Goal: Communication & Community: Answer question/provide support

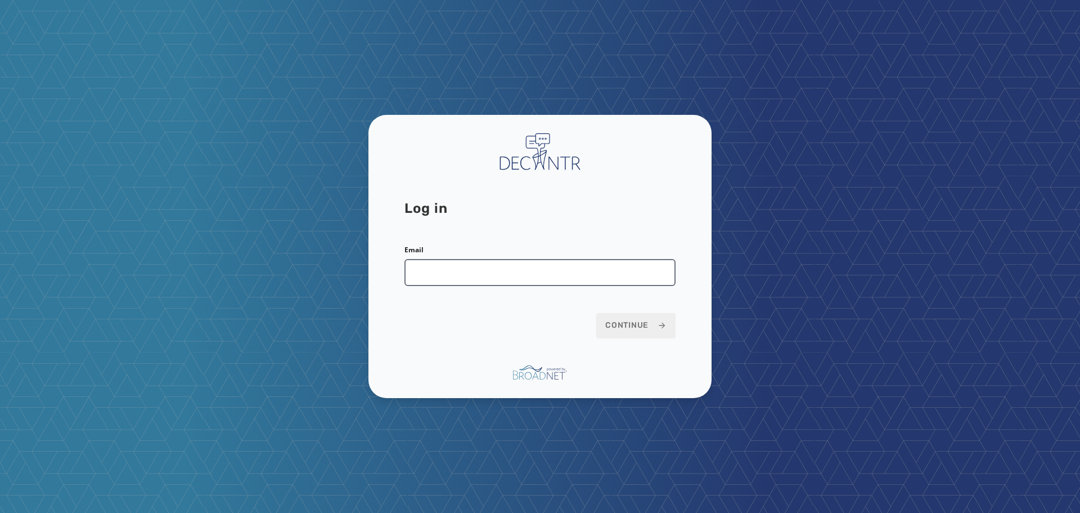
click at [471, 280] on input "Email" at bounding box center [539, 272] width 271 height 27
type input "**********"
click at [604, 322] on button "Continue" at bounding box center [635, 325] width 79 height 25
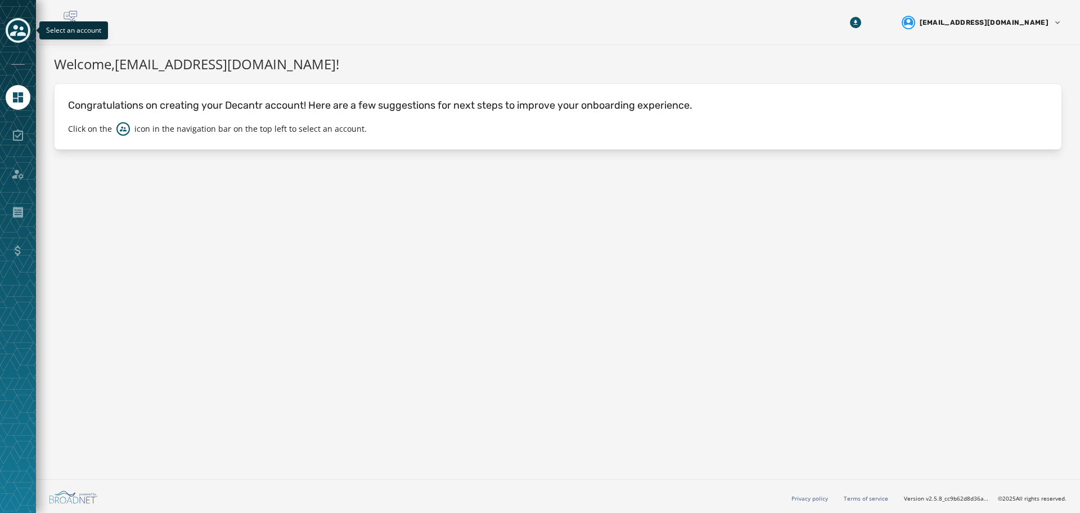
click at [25, 34] on icon "Toggle account select drawer" at bounding box center [18, 30] width 16 height 11
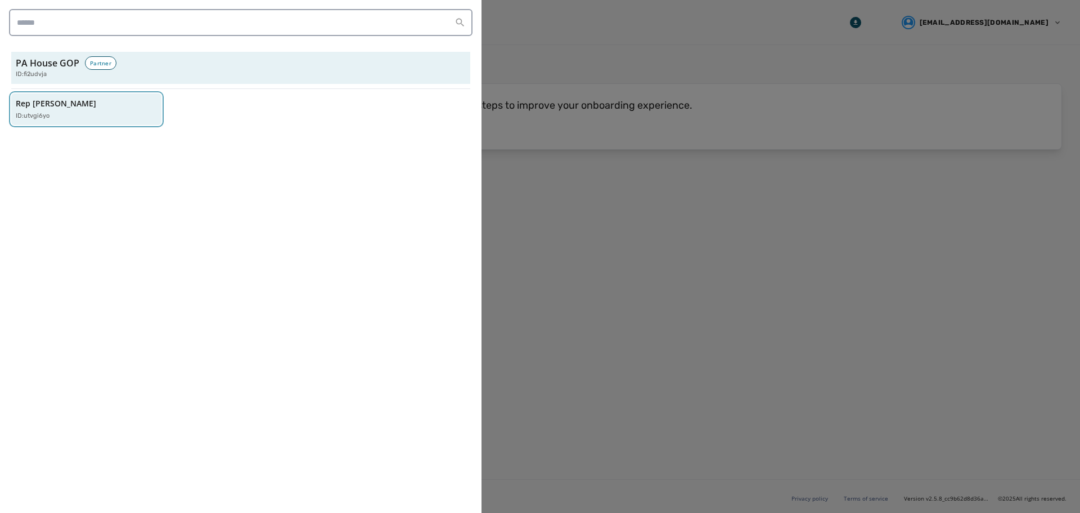
click at [86, 110] on div "Rep Jeremy Shaffer ID: utvgi6yo" at bounding box center [81, 109] width 130 height 23
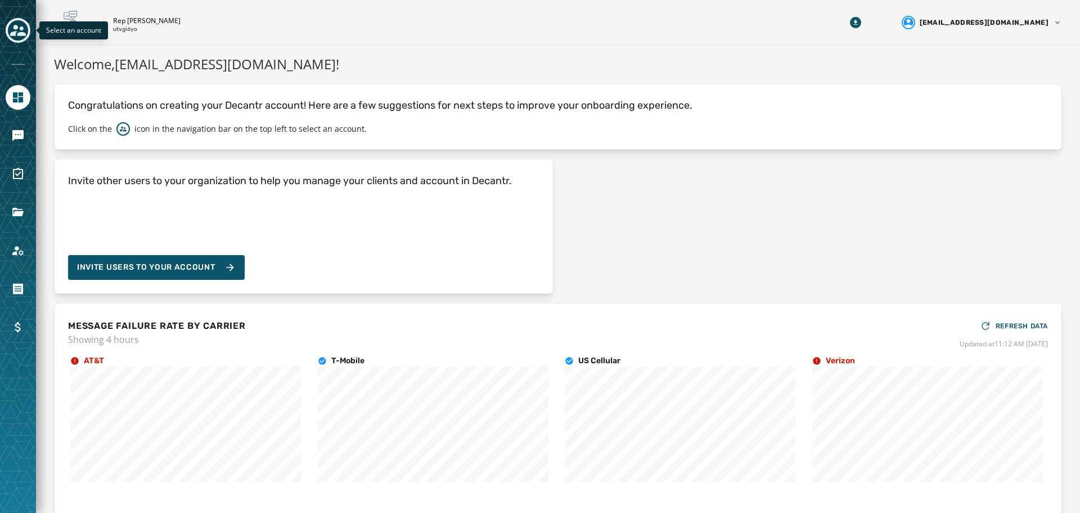
click at [17, 33] on icon "Toggle account select drawer" at bounding box center [18, 31] width 16 height 16
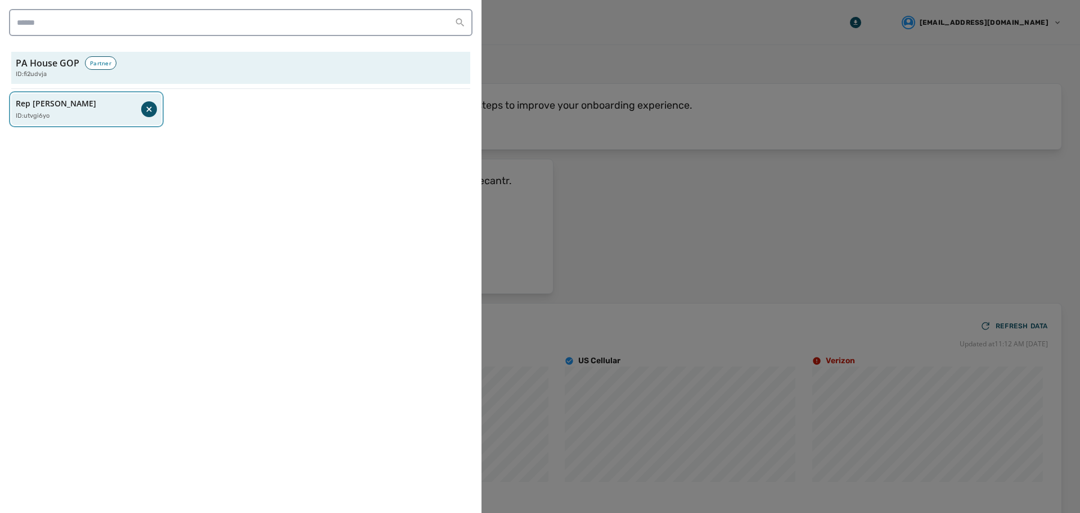
click at [75, 118] on div "ID: utvgi6yo" at bounding box center [78, 116] width 125 height 10
click at [144, 106] on div "Rep Jeremy Shaffer ID: utvgi6yo" at bounding box center [81, 109] width 130 height 23
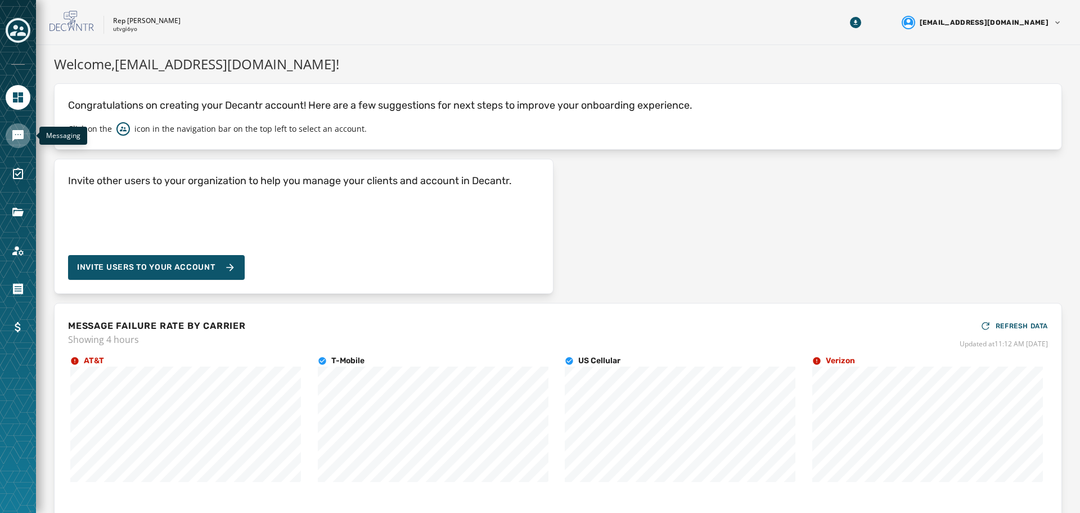
click at [12, 136] on icon "Navigate to Messaging" at bounding box center [17, 135] width 11 height 11
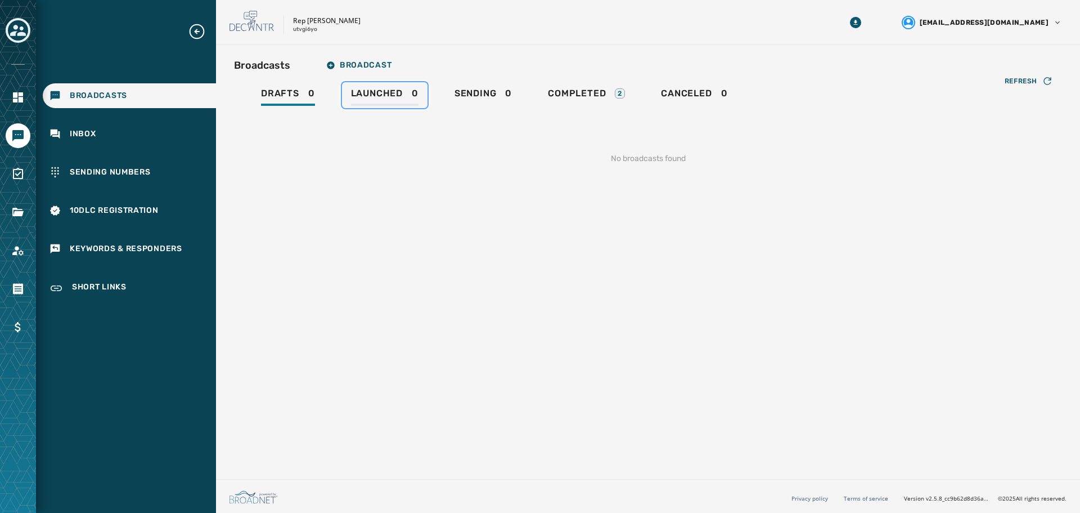
click at [389, 91] on span "Launched" at bounding box center [377, 93] width 52 height 11
click at [583, 92] on span "Completed" at bounding box center [577, 93] width 58 height 11
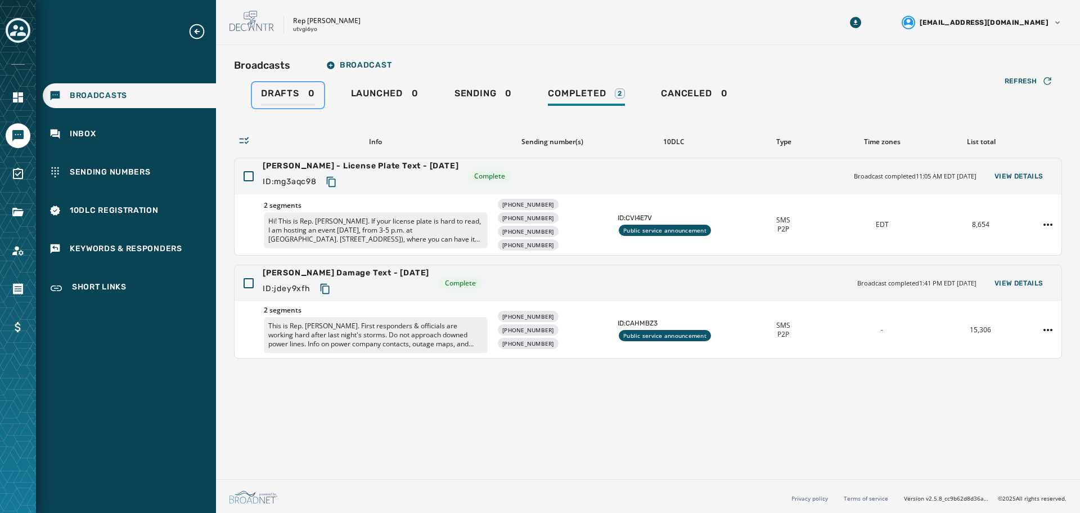
click at [262, 97] on span "Drafts" at bounding box center [280, 93] width 38 height 11
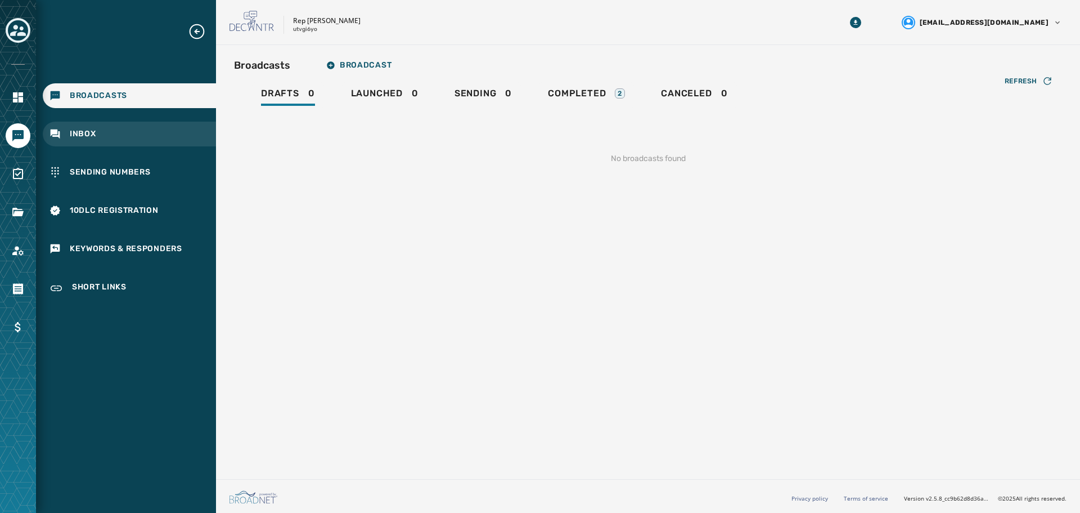
click at [127, 129] on div "Inbox" at bounding box center [129, 134] width 173 height 25
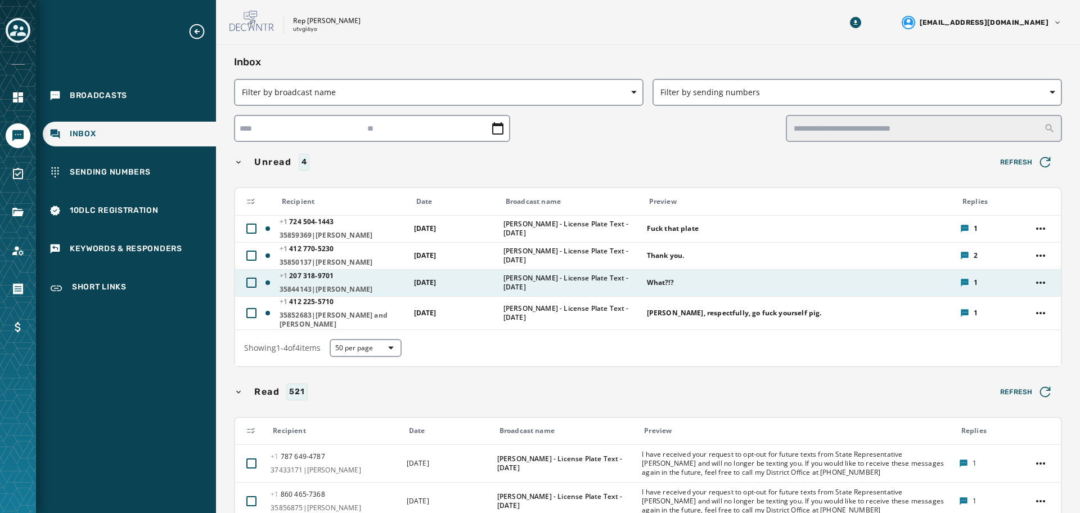
click at [684, 286] on div "What?!?" at bounding box center [800, 282] width 306 height 18
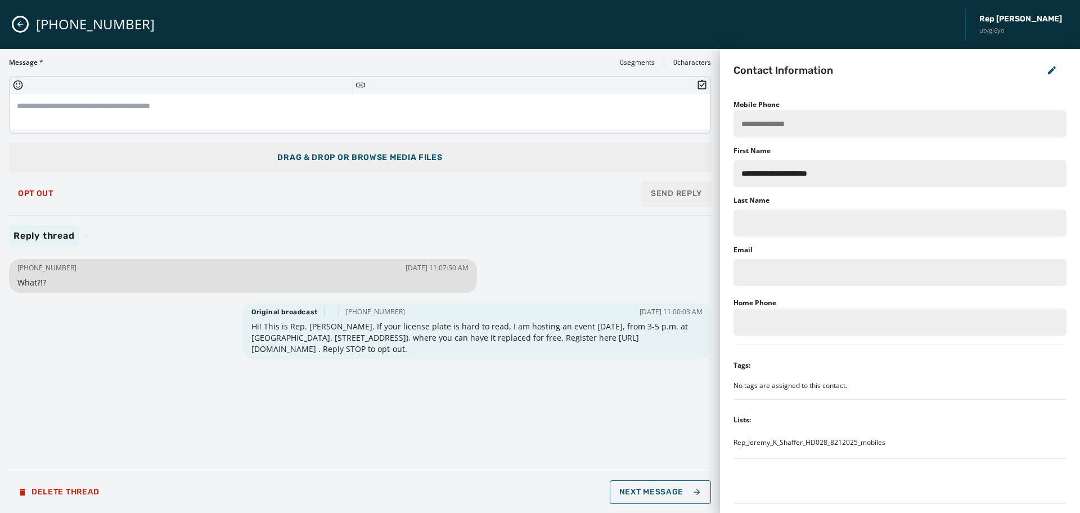
click at [19, 22] on icon "Close admin drawer" at bounding box center [20, 24] width 9 height 9
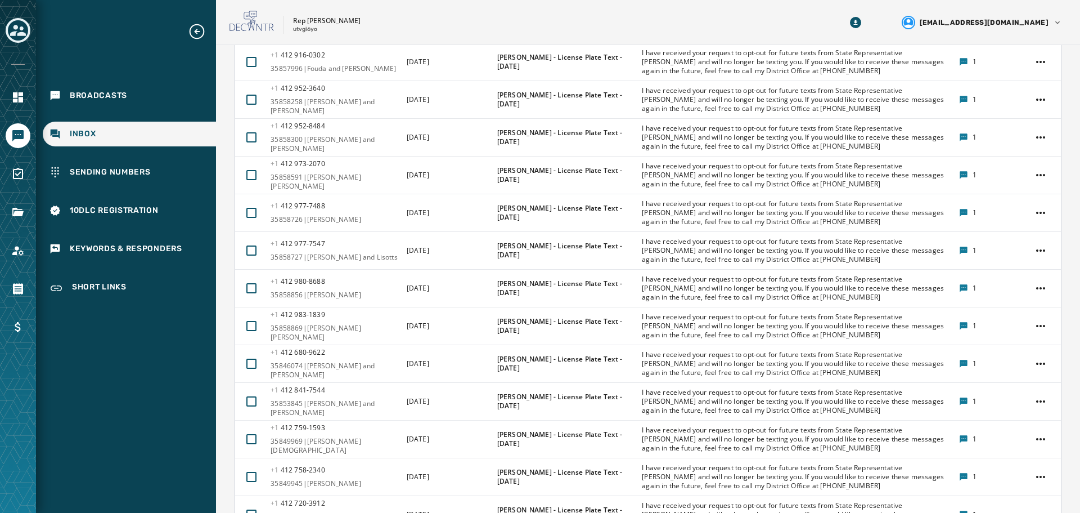
scroll to position [1854, 0]
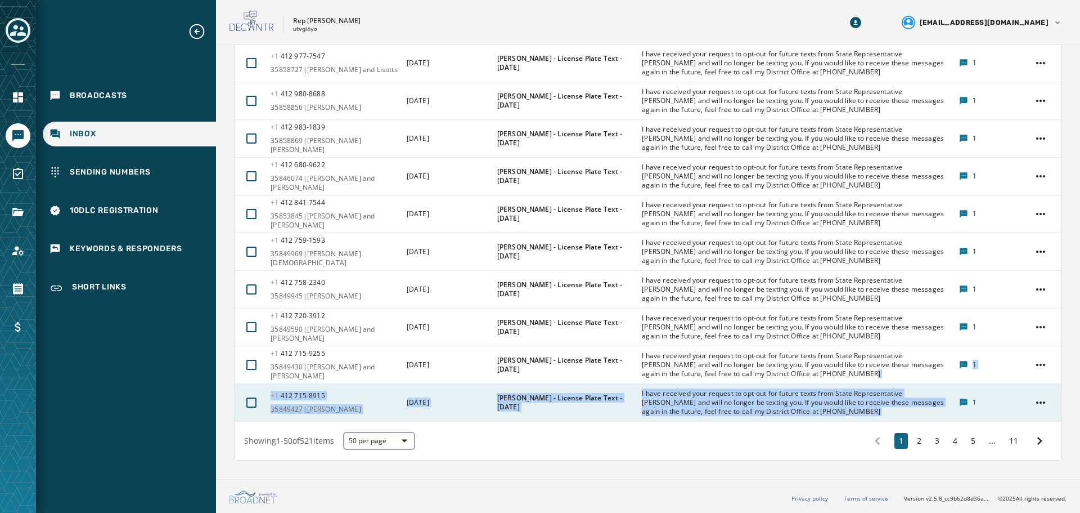
click at [939, 401] on span "I have received your request to opt-out for future texts from State Representat…" at bounding box center [796, 402] width 309 height 27
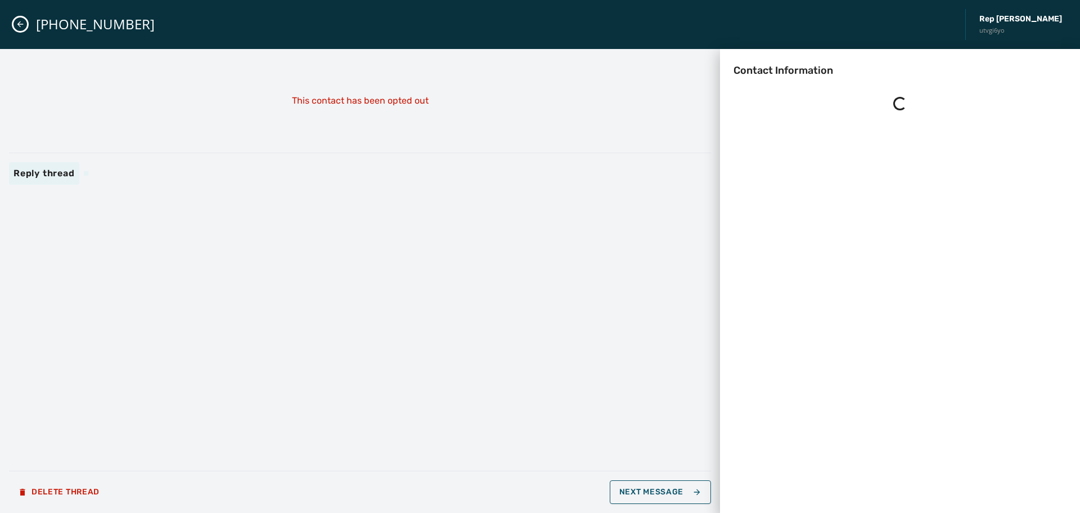
scroll to position [0, 0]
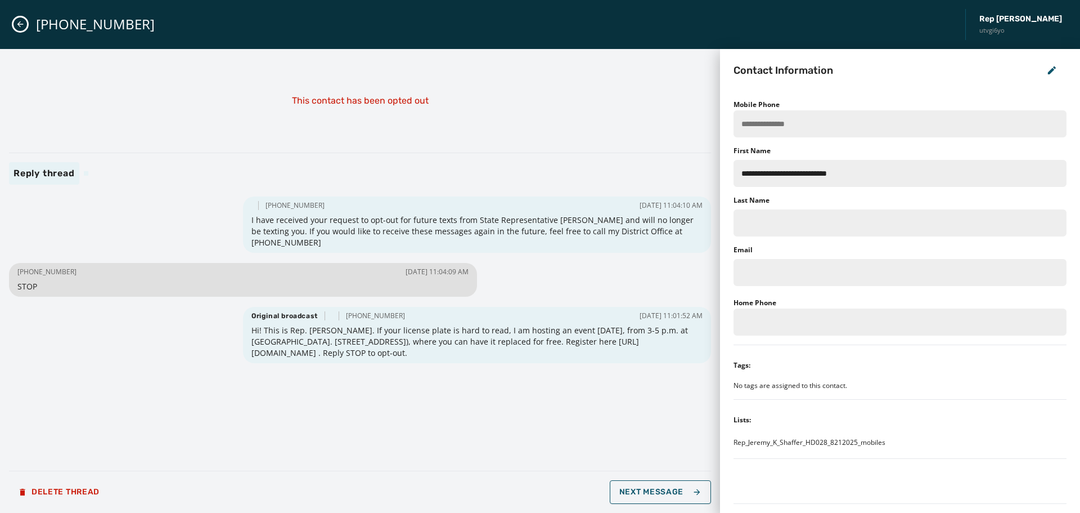
click at [17, 26] on icon "Close admin drawer" at bounding box center [20, 24] width 9 height 9
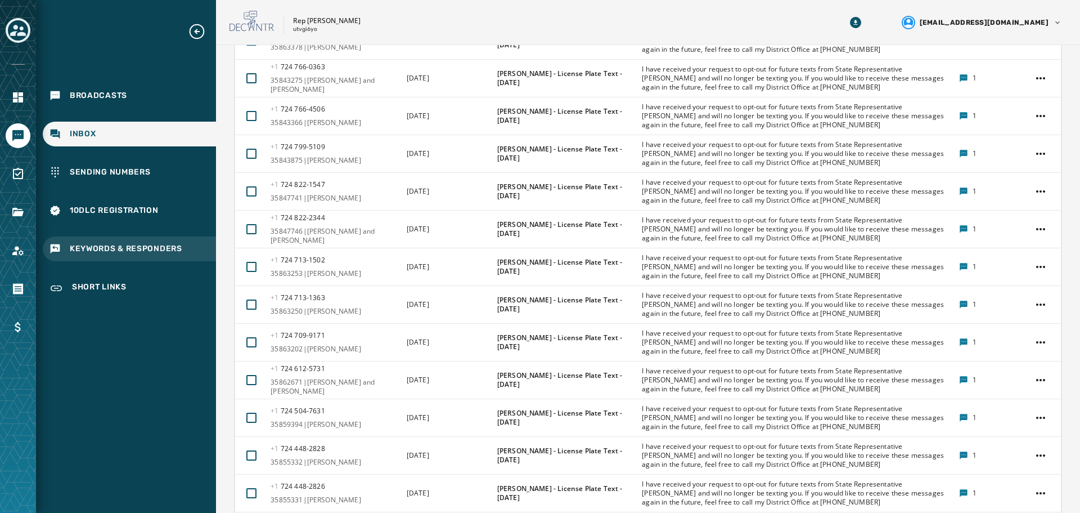
scroll to position [701, 0]
click at [156, 249] on span "Keywords & Responders" at bounding box center [126, 248] width 113 height 11
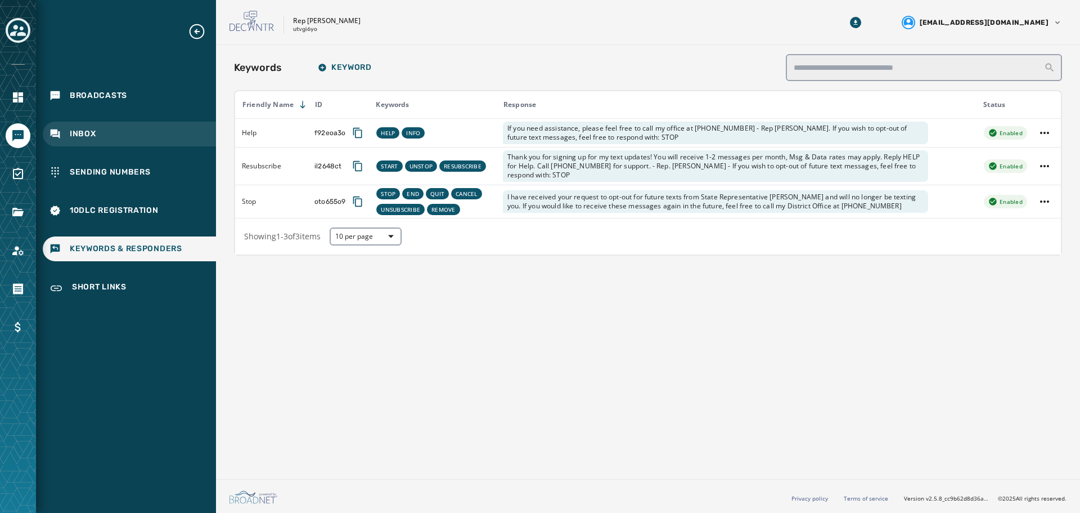
click at [98, 133] on div "Inbox" at bounding box center [129, 134] width 173 height 25
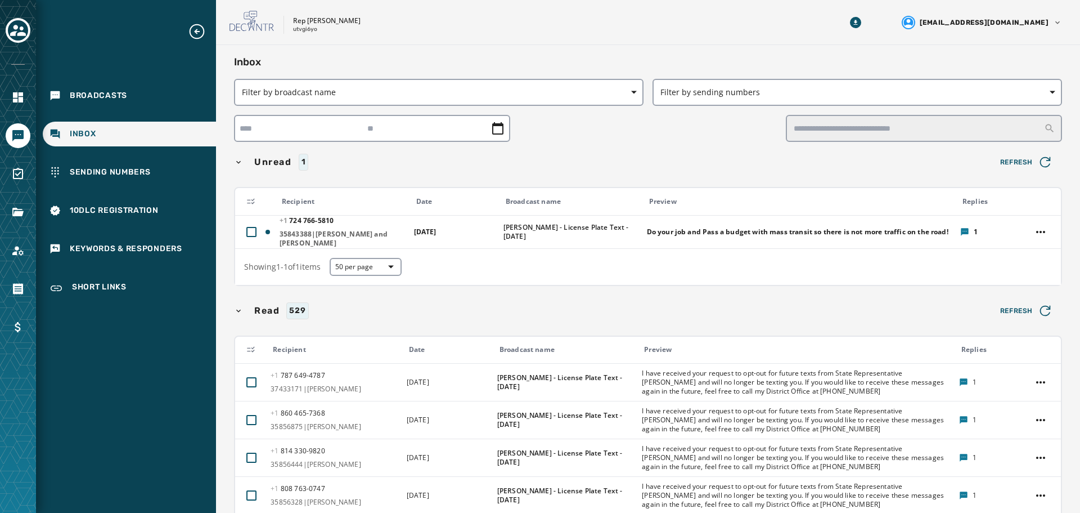
click at [614, 159] on div "Unread 1" at bounding box center [610, 162] width 753 height 17
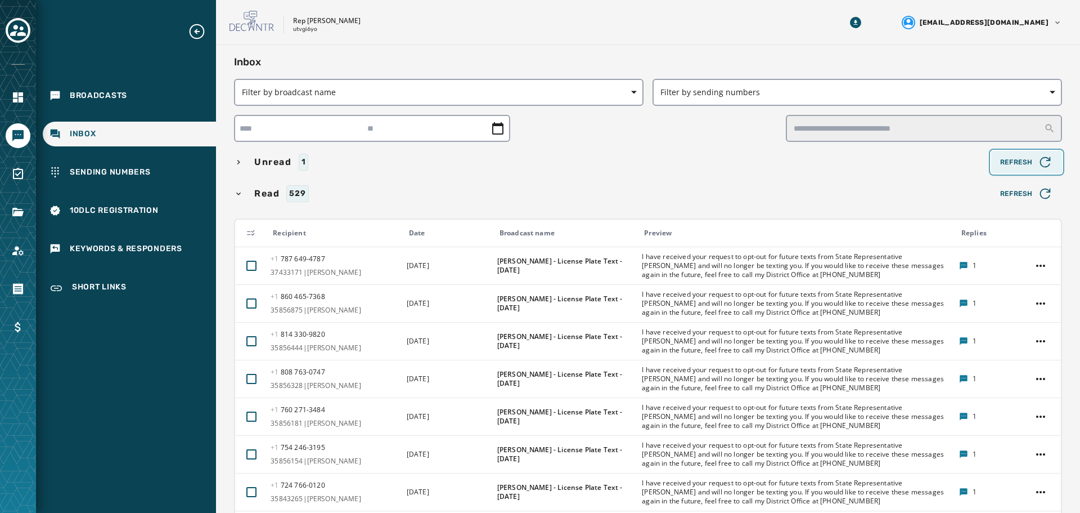
click at [1014, 167] on span "Refresh" at bounding box center [1026, 162] width 53 height 16
click at [250, 165] on div "Unread 1" at bounding box center [610, 162] width 753 height 17
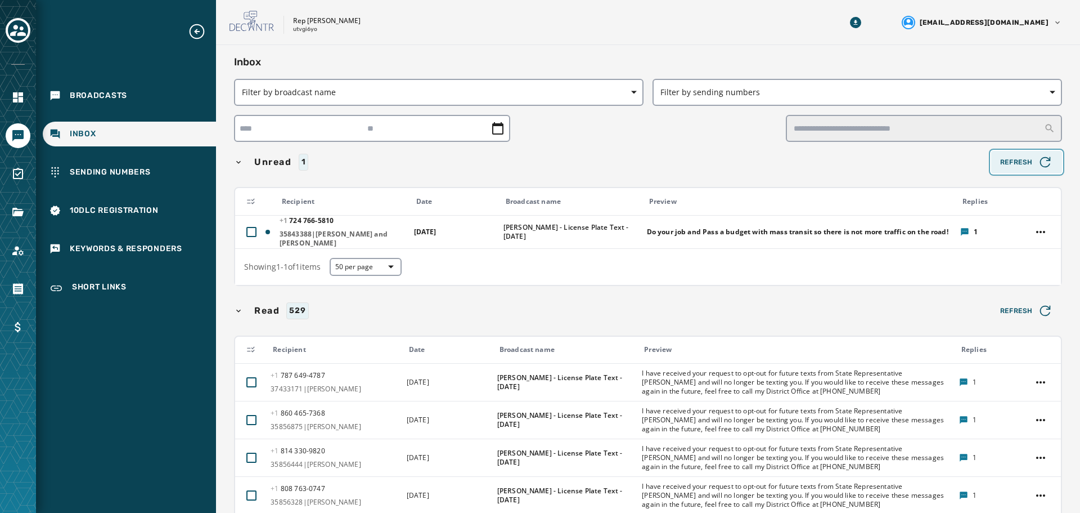
click at [1021, 159] on span "Refresh" at bounding box center [1026, 162] width 53 height 16
click at [1022, 152] on button "Refresh" at bounding box center [1026, 162] width 71 height 23
click at [1028, 159] on span "Refresh" at bounding box center [1026, 162] width 53 height 16
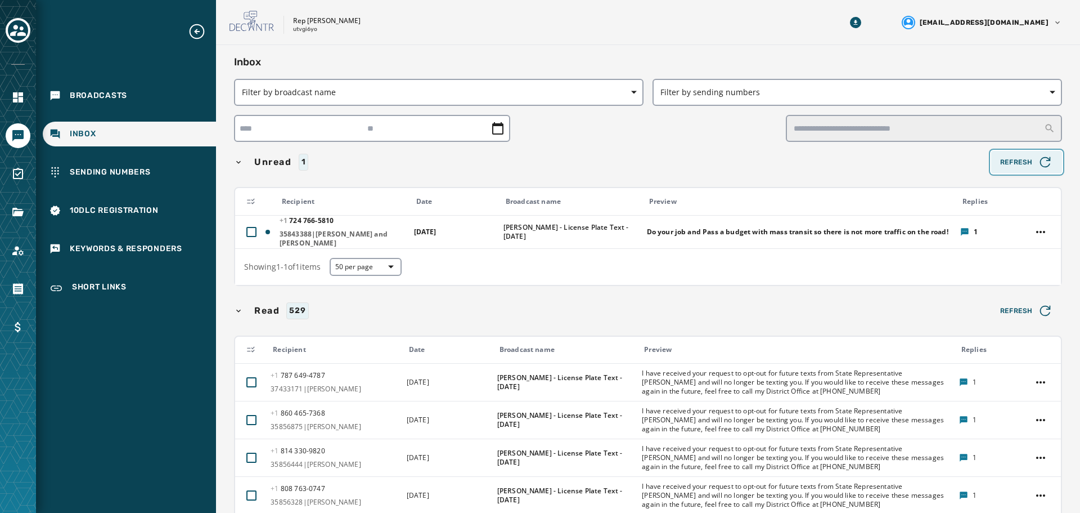
click at [1028, 159] on span "Refresh" at bounding box center [1026, 162] width 53 height 16
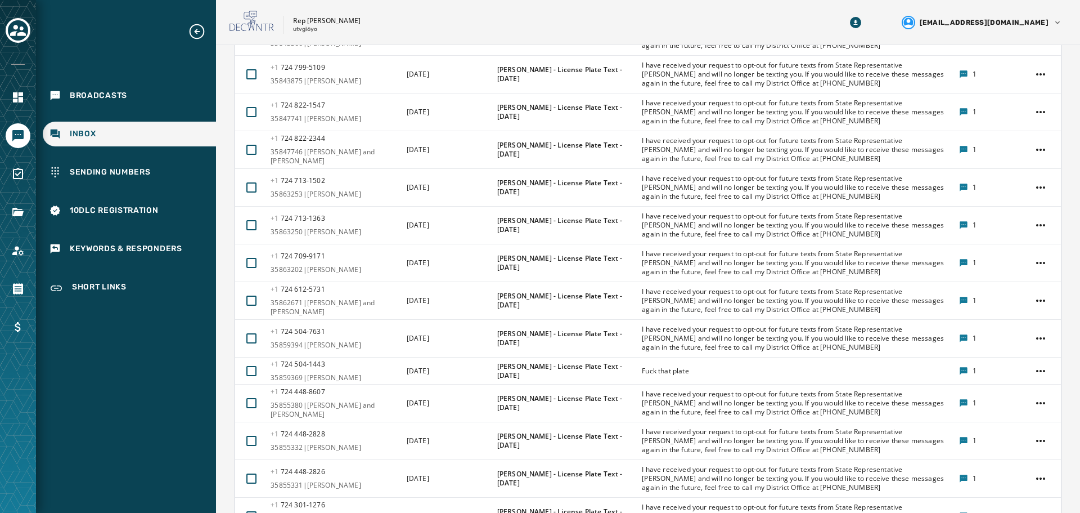
scroll to position [1812, 0]
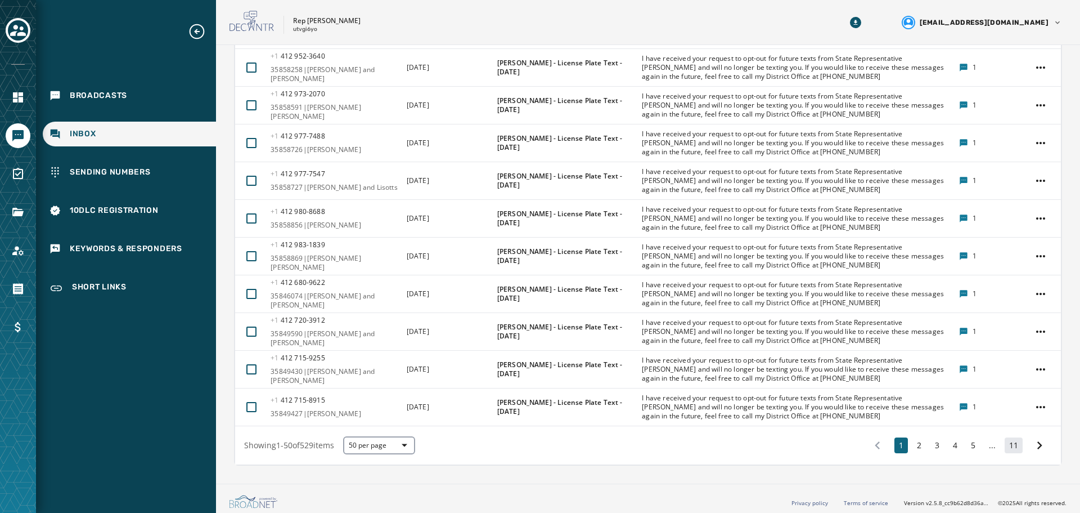
click at [1005, 441] on button "11" at bounding box center [1014, 445] width 18 height 16
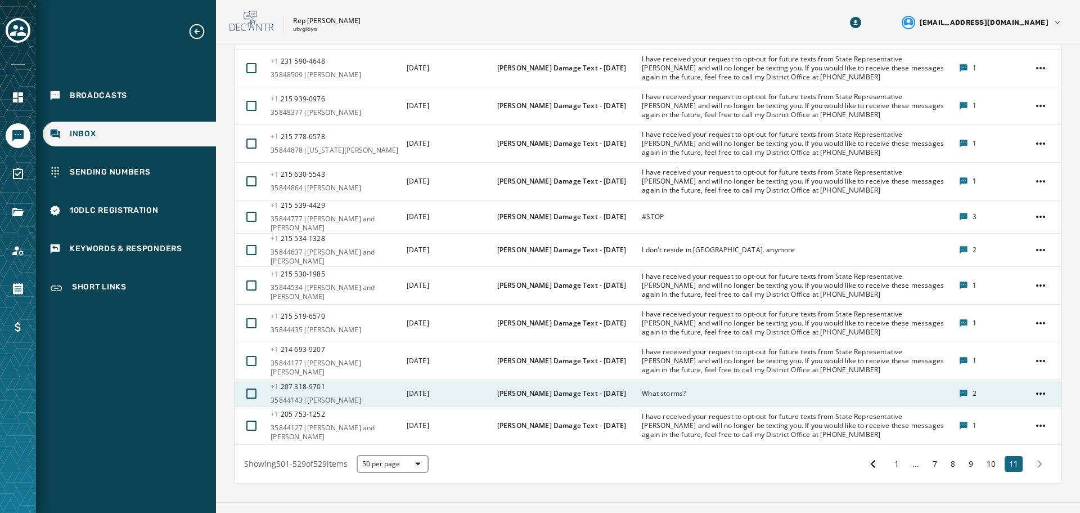
click at [677, 389] on span "What storms?" at bounding box center [664, 393] width 44 height 9
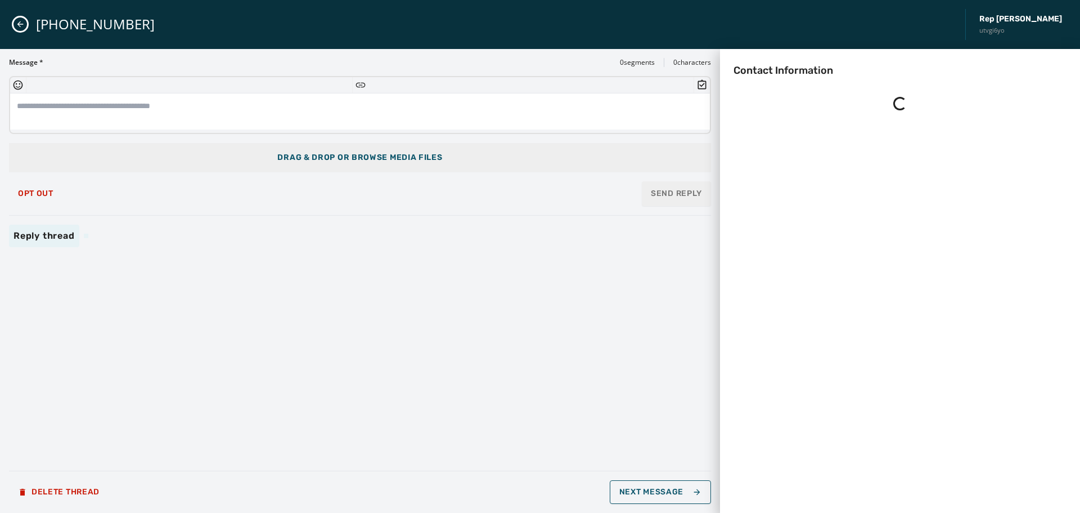
scroll to position [0, 0]
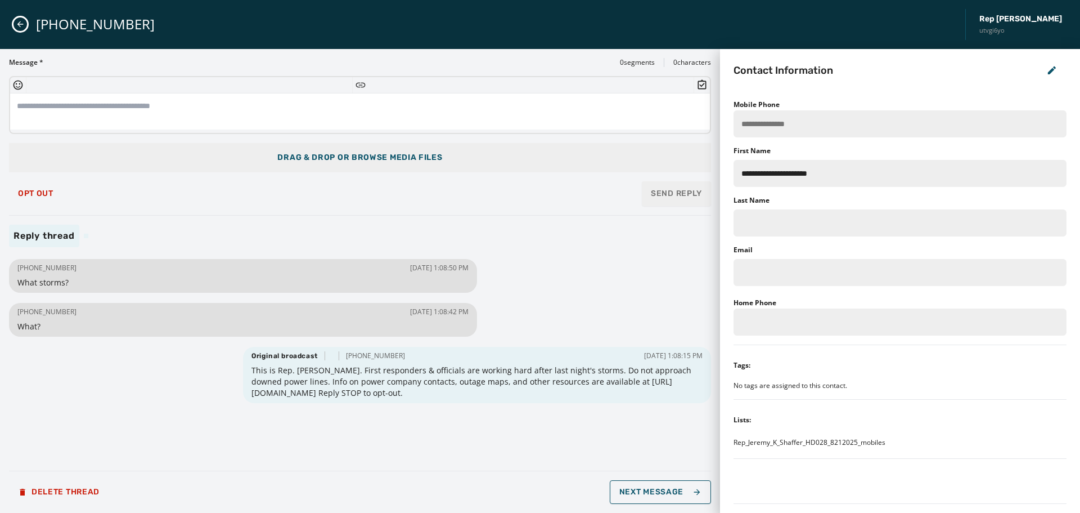
click at [22, 20] on icon "Close admin drawer" at bounding box center [20, 24] width 9 height 9
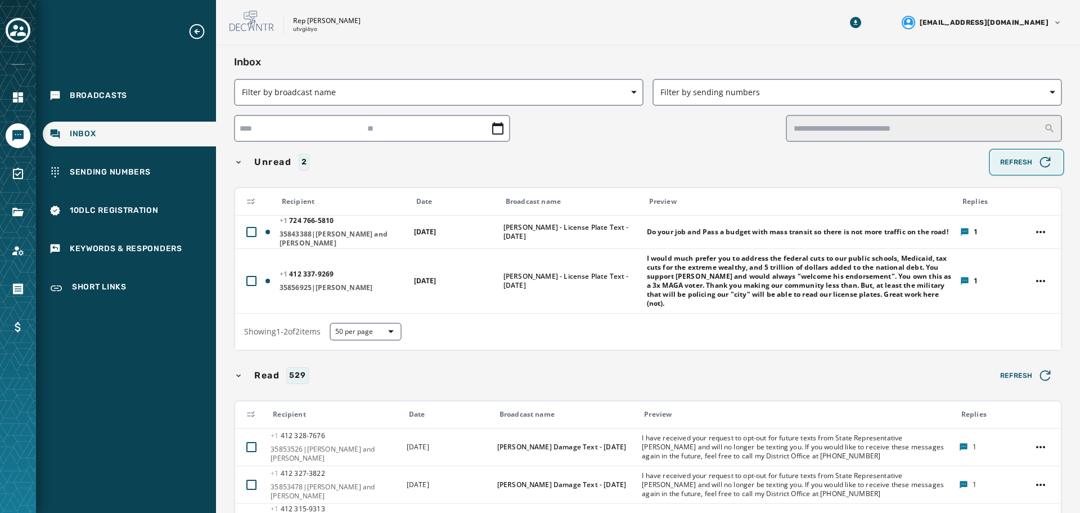
click at [1028, 163] on span "Refresh" at bounding box center [1026, 162] width 53 height 16
click at [1011, 157] on span "Refresh" at bounding box center [1026, 162] width 53 height 16
click at [1014, 168] on span "Refresh" at bounding box center [1026, 162] width 53 height 16
click at [1006, 168] on span "Refresh" at bounding box center [1026, 162] width 53 height 16
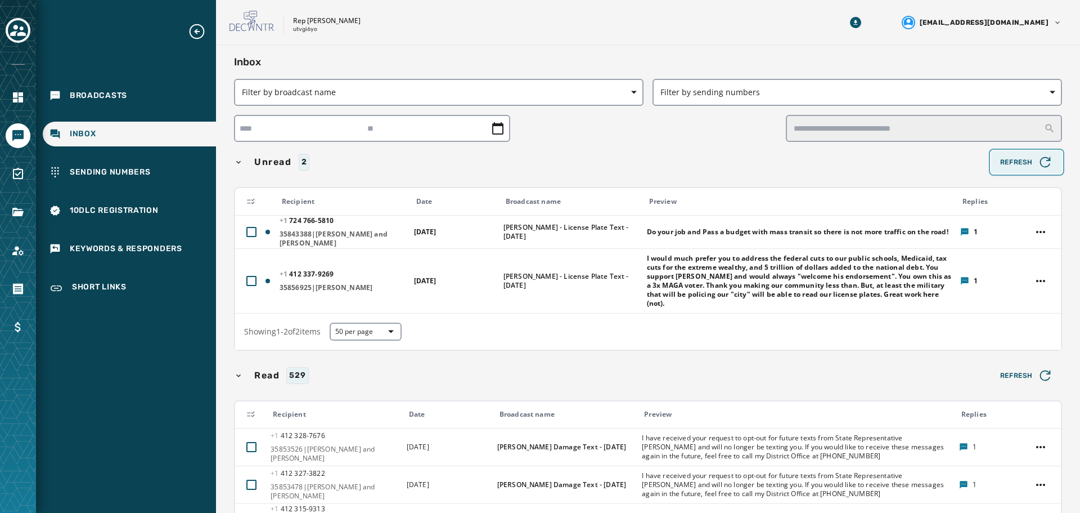
click at [1006, 168] on span "Refresh" at bounding box center [1026, 162] width 53 height 16
click at [161, 242] on div "Keywords & Responders" at bounding box center [129, 248] width 173 height 25
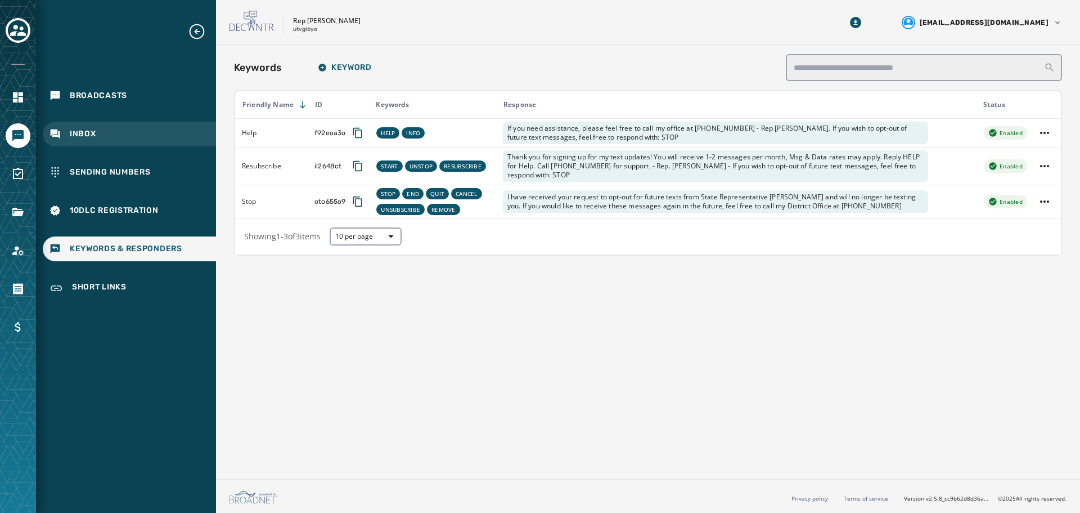
click at [89, 125] on div "Inbox" at bounding box center [129, 134] width 173 height 25
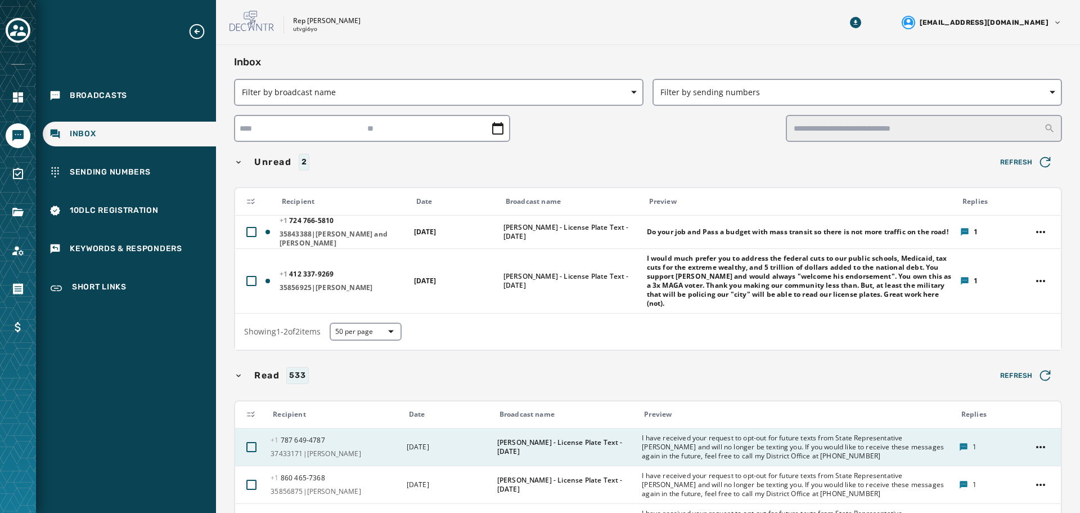
click at [689, 446] on span "I have received your request to opt-out for future texts from State Representat…" at bounding box center [796, 446] width 309 height 27
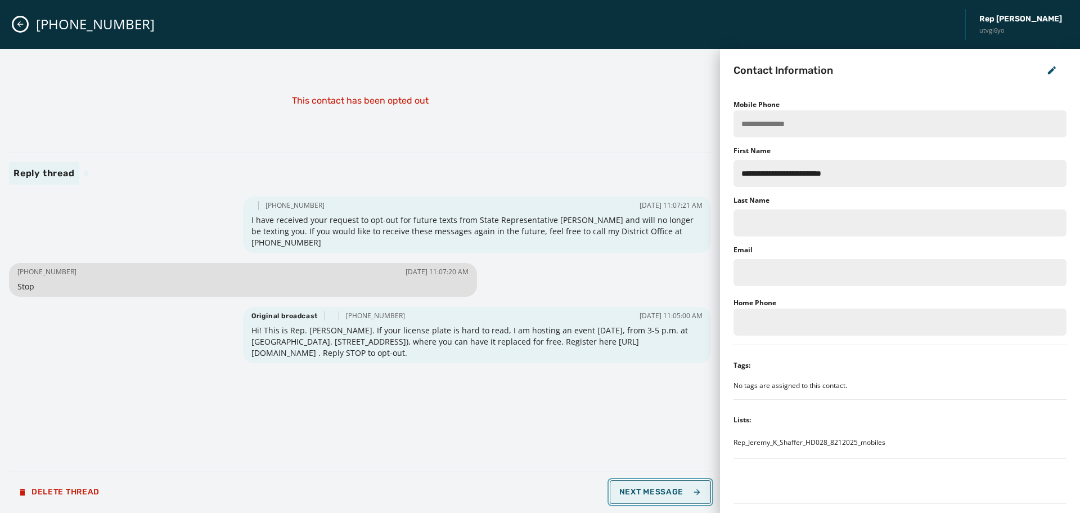
click at [658, 491] on span "Next Message" at bounding box center [660, 491] width 82 height 9
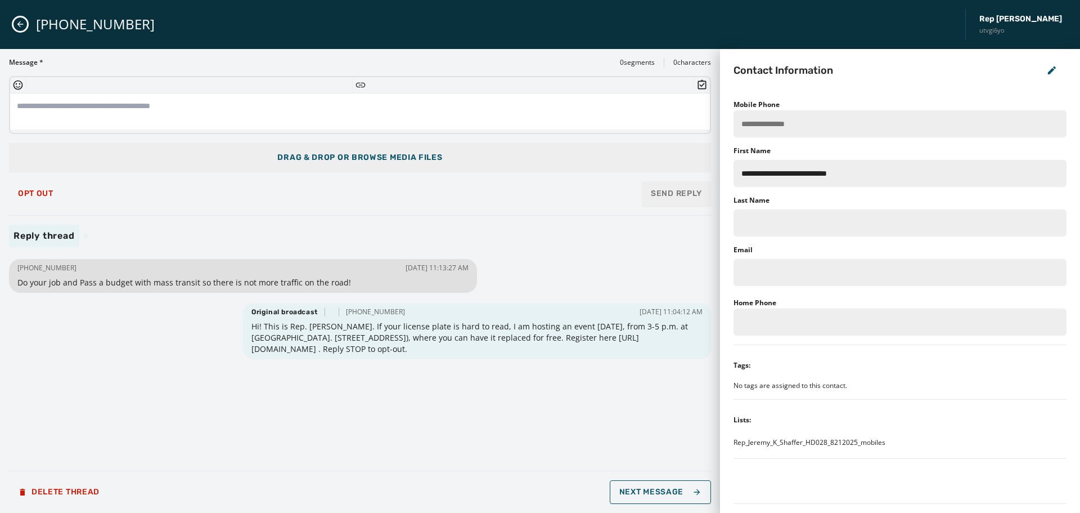
click at [13, 10] on div "[PHONE_NUMBER] Rep [PERSON_NAME] utvgi6yo" at bounding box center [540, 24] width 1080 height 49
click at [15, 24] on button "Close admin drawer" at bounding box center [21, 24] width 14 height 14
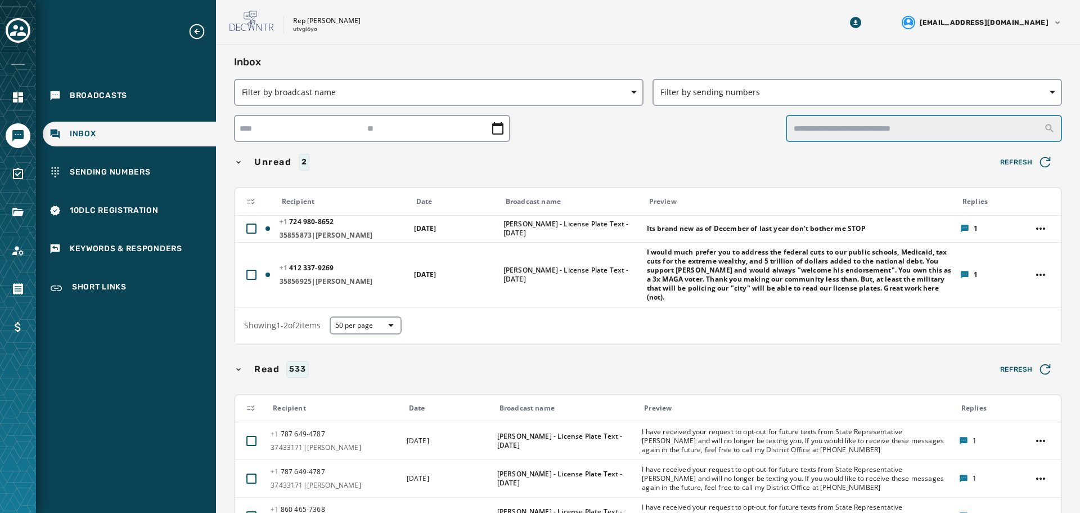
click at [842, 130] on input "text" at bounding box center [924, 128] width 276 height 27
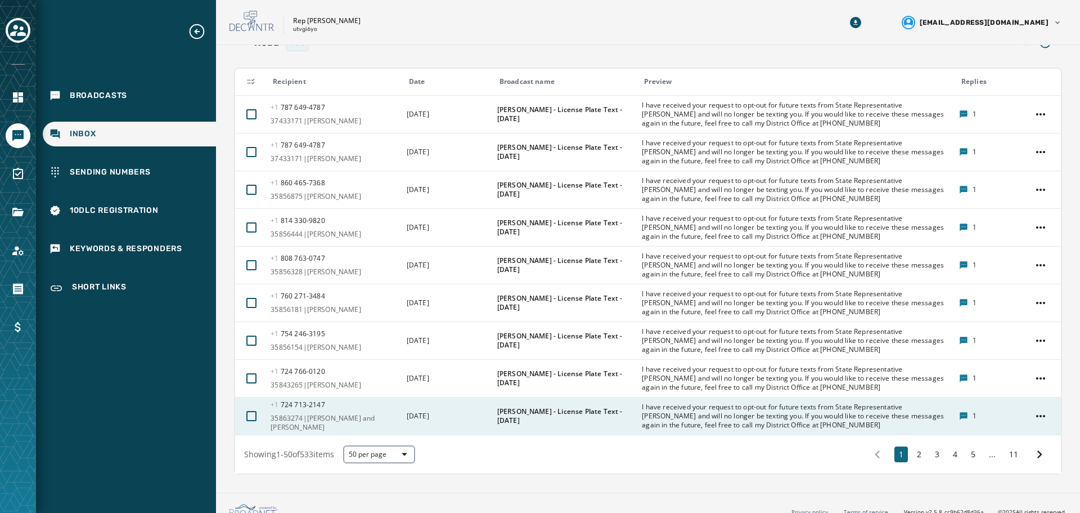
scroll to position [340, 0]
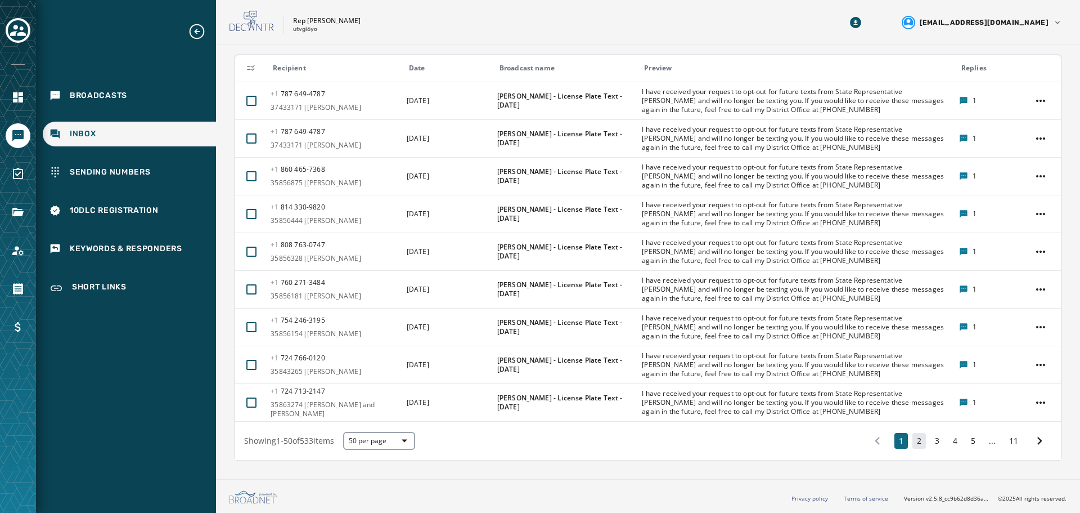
click at [915, 439] on button "2" at bounding box center [920, 441] width 14 height 16
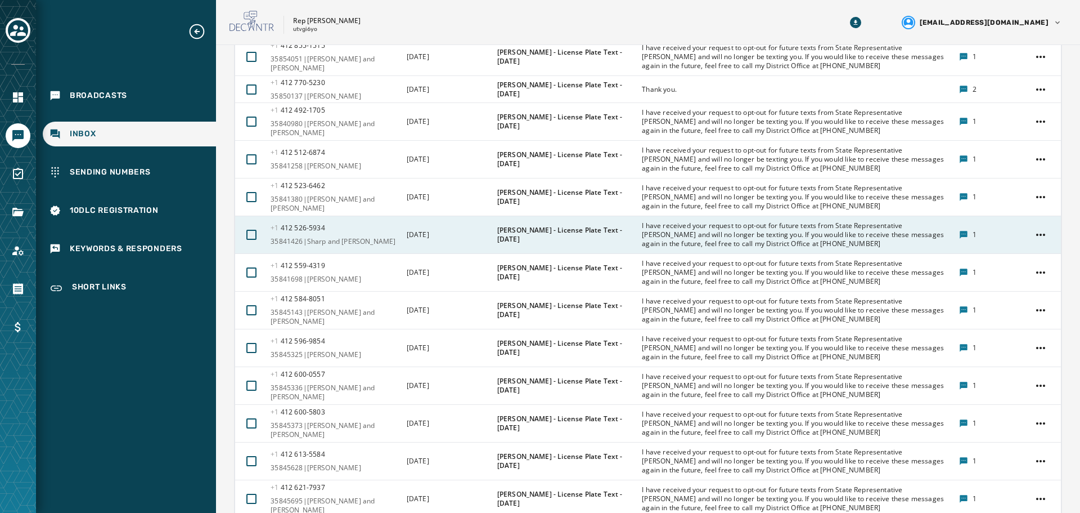
scroll to position [734, 0]
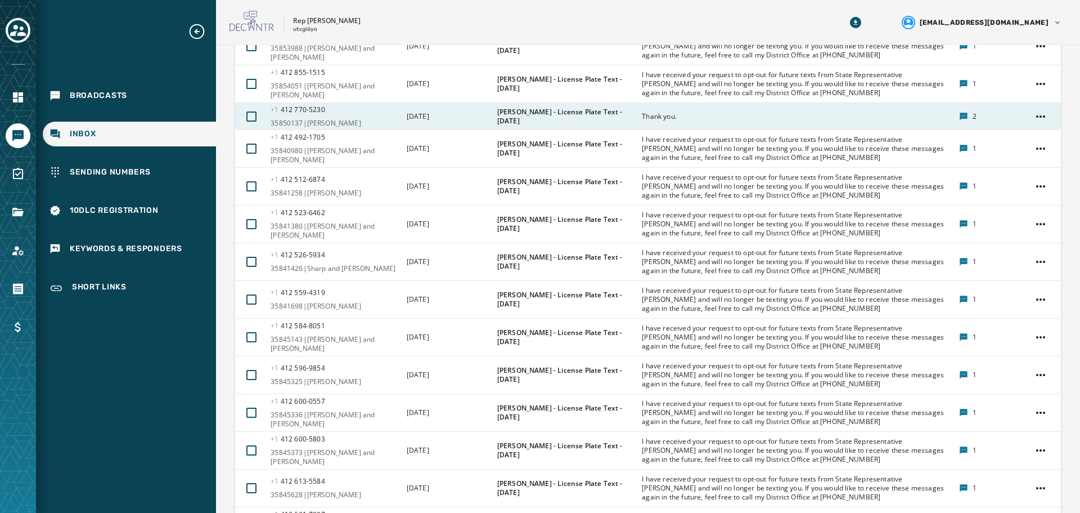
click at [706, 124] on div "Thank you." at bounding box center [796, 116] width 309 height 18
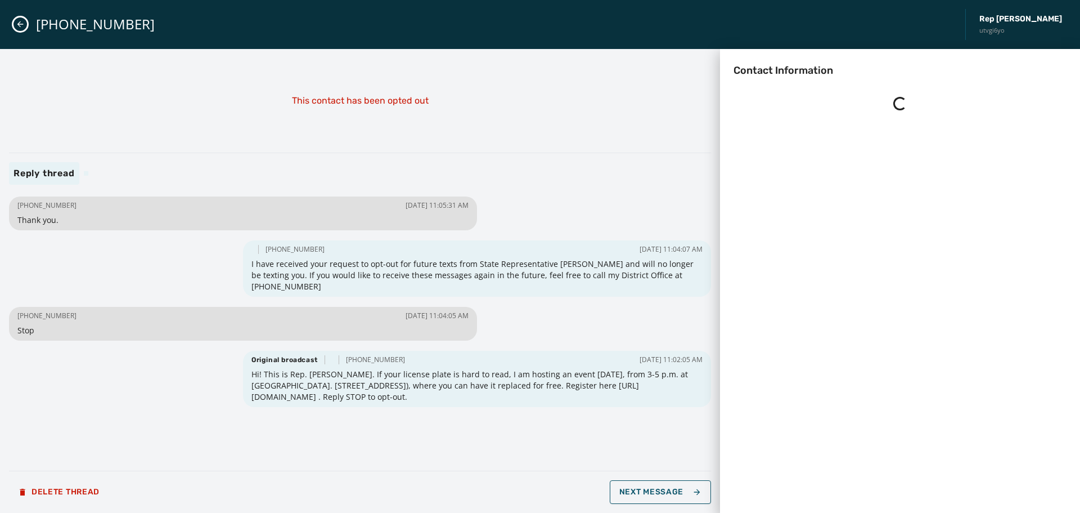
scroll to position [0, 0]
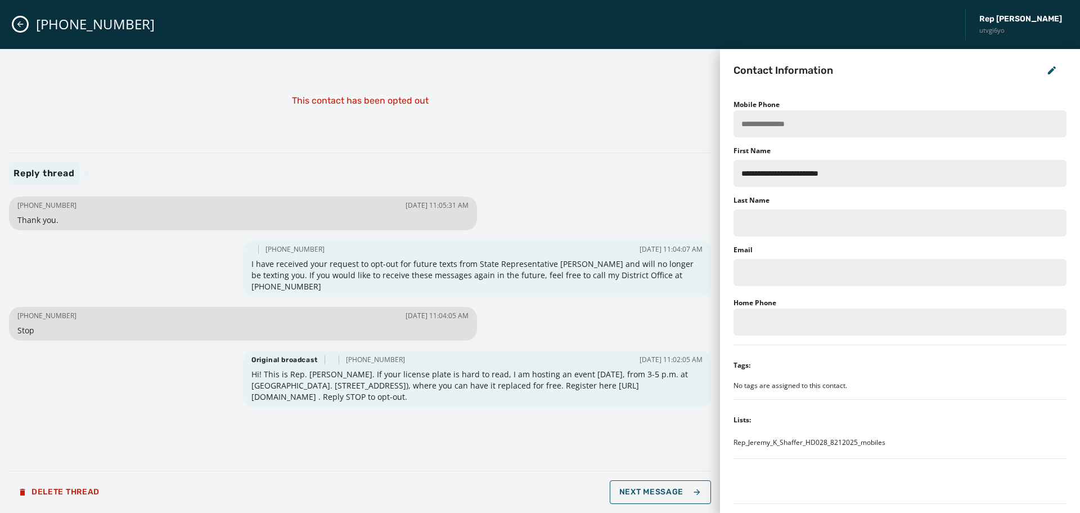
click at [17, 28] on icon "Close admin drawer" at bounding box center [20, 24] width 9 height 9
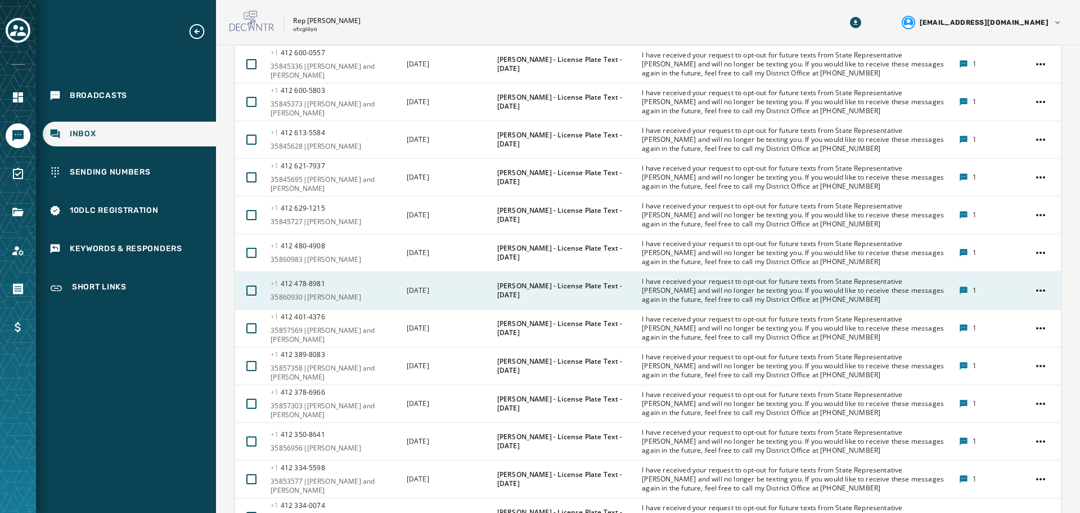
scroll to position [1294, 0]
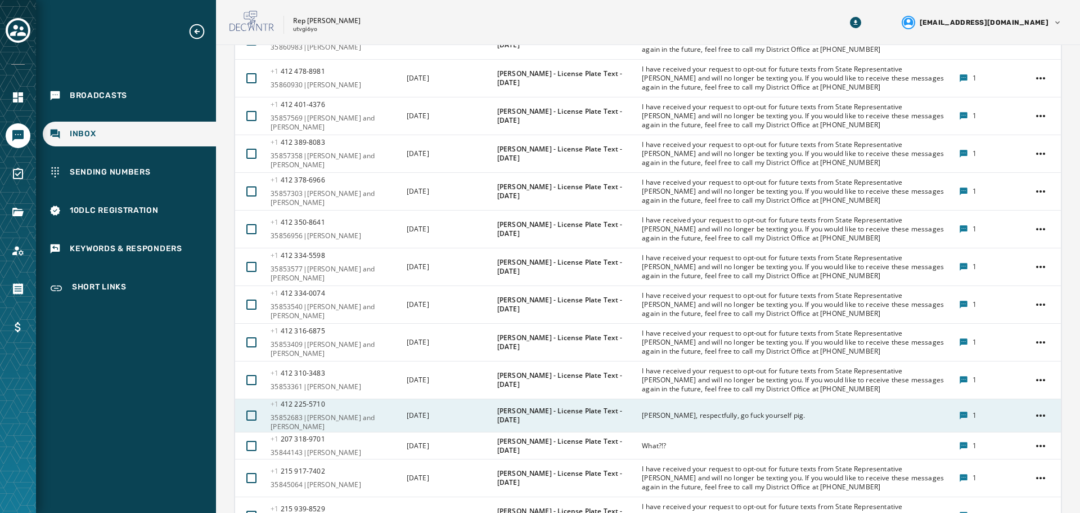
click at [693, 415] on span "[PERSON_NAME], respectfully, go fuck yourself pig." at bounding box center [723, 415] width 163 height 9
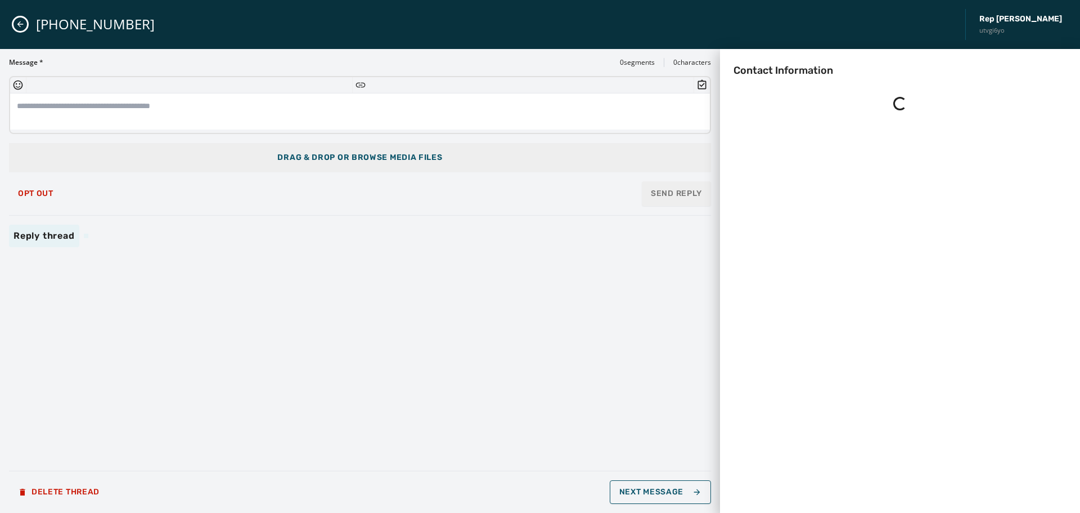
scroll to position [0, 0]
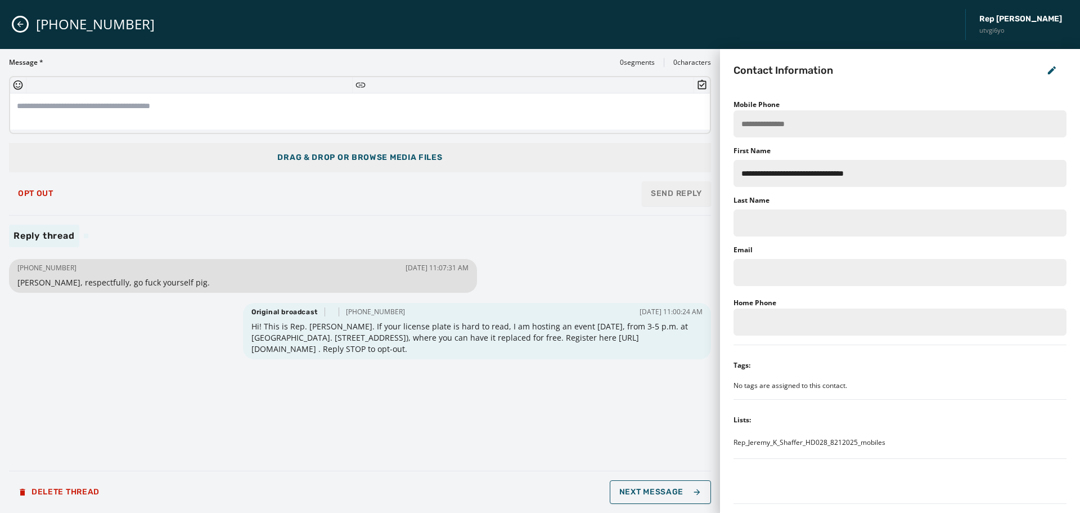
click at [23, 23] on icon "Close admin drawer" at bounding box center [20, 24] width 9 height 9
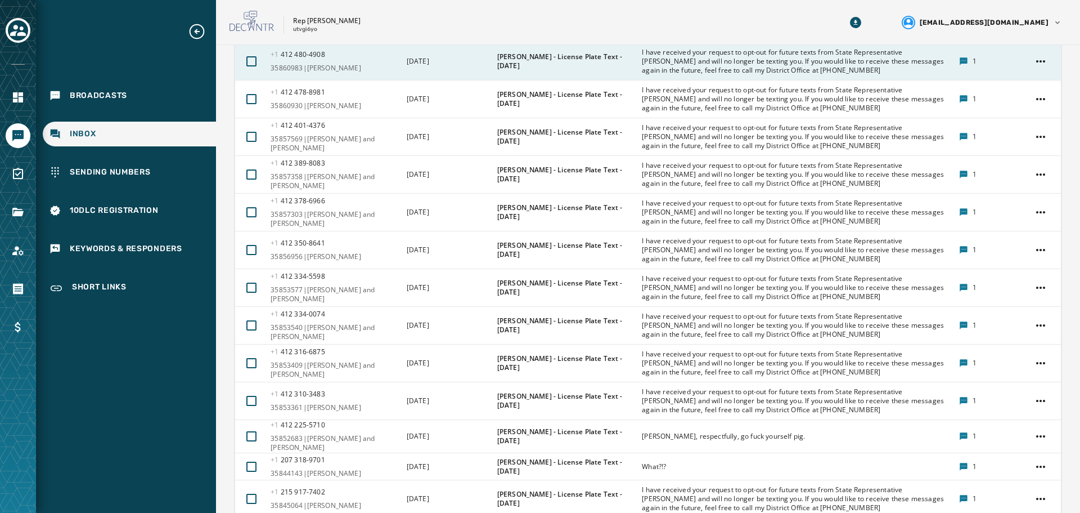
scroll to position [1294, 0]
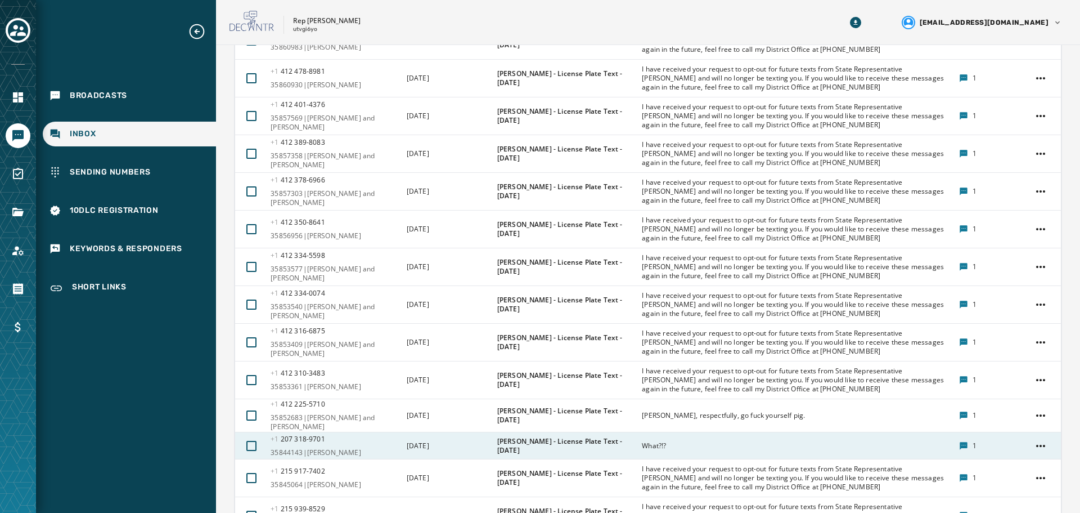
click at [644, 449] on td "What?!?" at bounding box center [793, 445] width 317 height 27
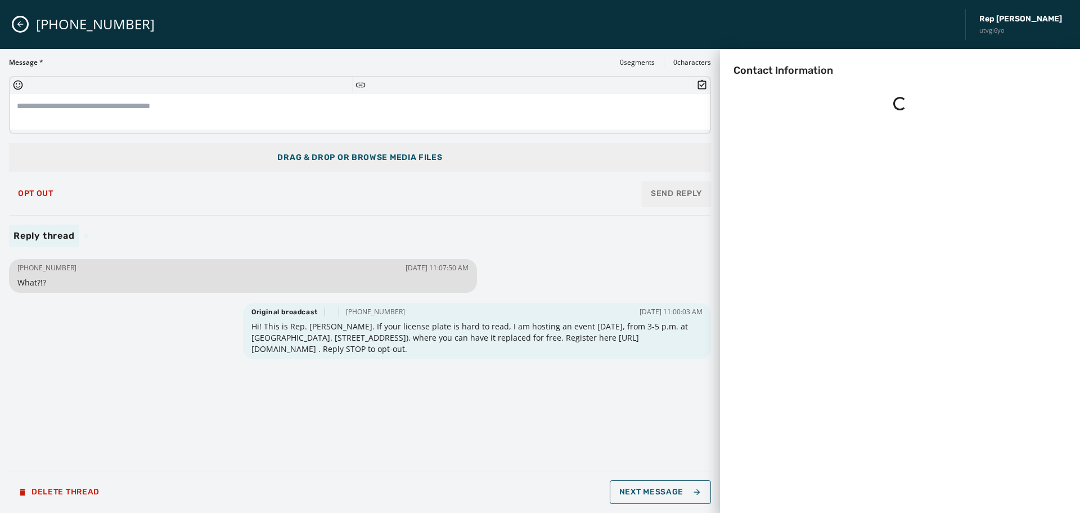
scroll to position [0, 0]
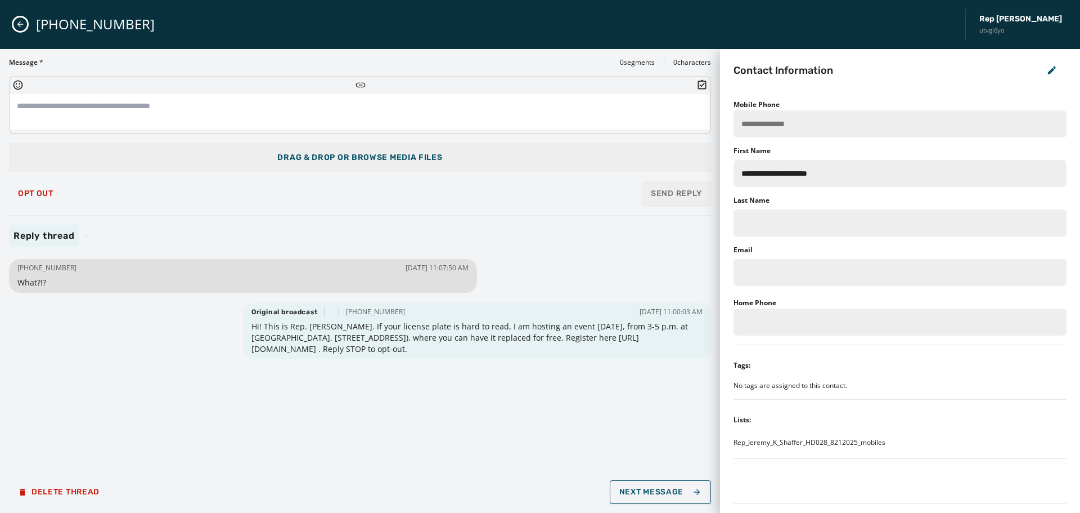
click at [19, 25] on icon "Close admin drawer" at bounding box center [20, 24] width 9 height 9
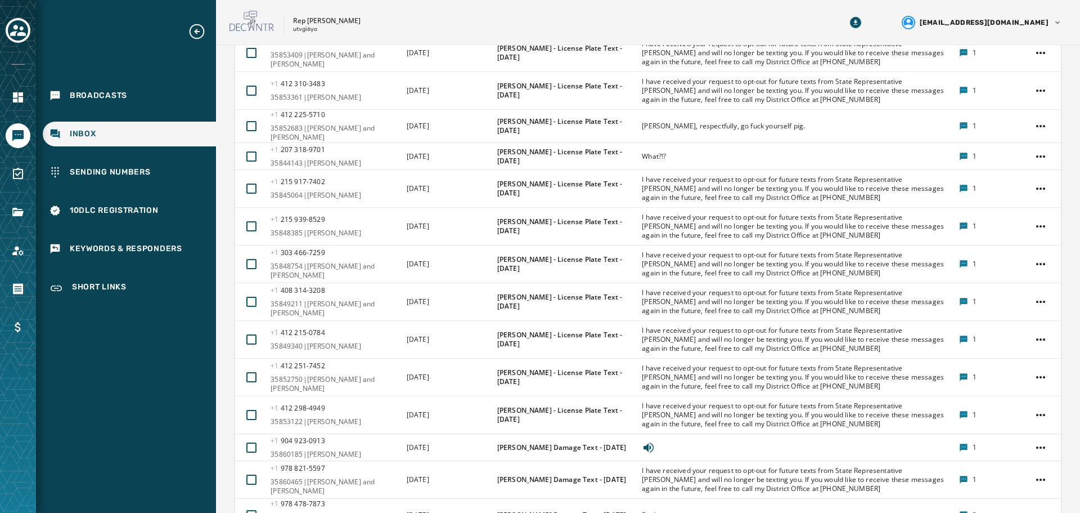
scroll to position [1688, 0]
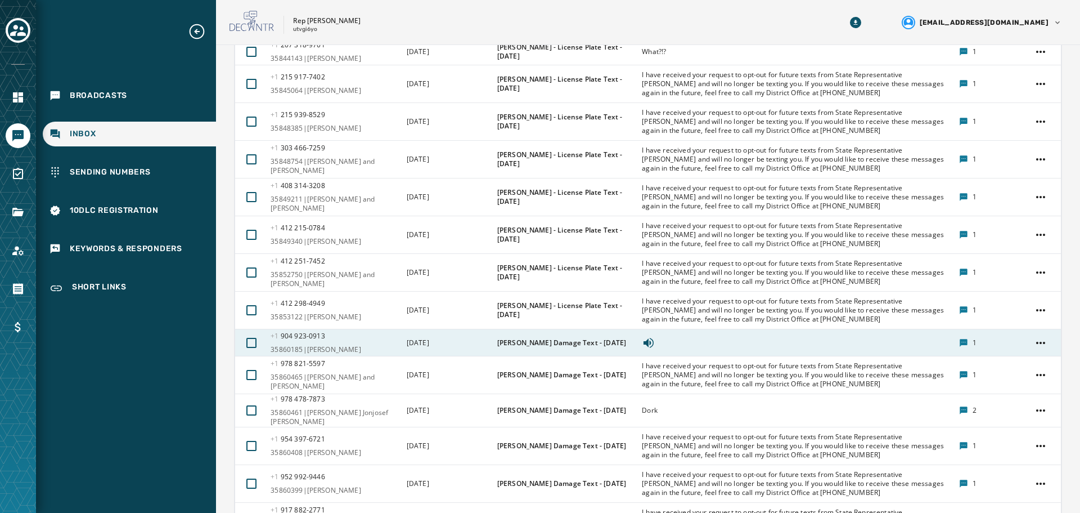
click at [454, 334] on td "[DATE]" at bounding box center [445, 342] width 91 height 27
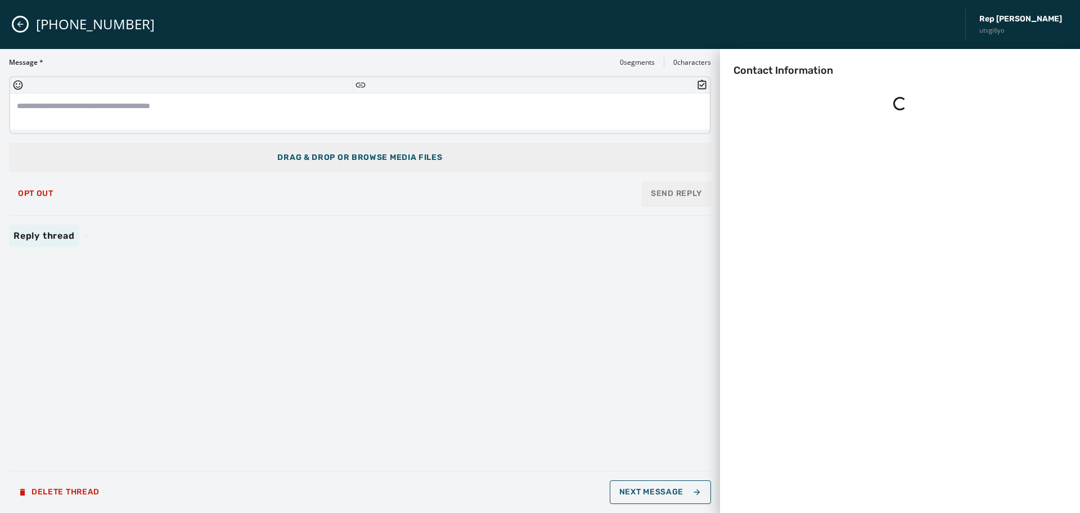
scroll to position [0, 0]
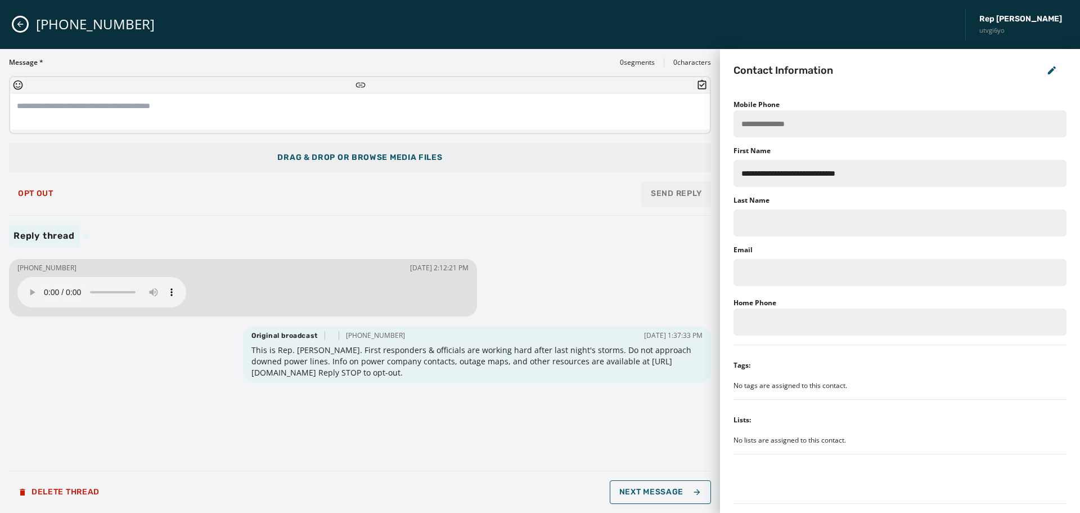
click at [15, 19] on div "[PHONE_NUMBER] Rep [PERSON_NAME] utvgi6yo" at bounding box center [540, 24] width 1080 height 49
click at [20, 21] on icon "Close admin drawer" at bounding box center [20, 24] width 6 height 6
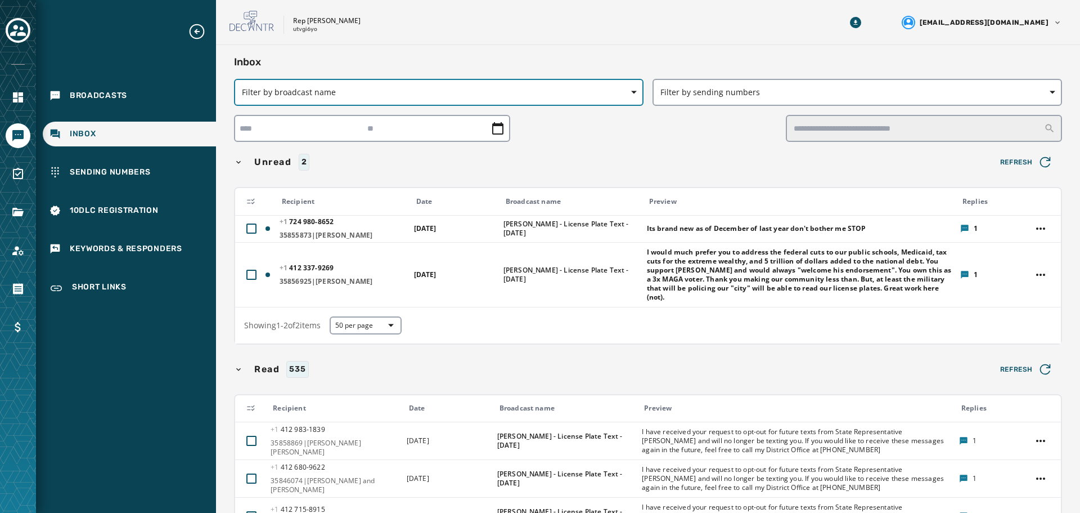
click at [606, 88] on span "Filter by broadcast name" at bounding box center [439, 92] width 394 height 11
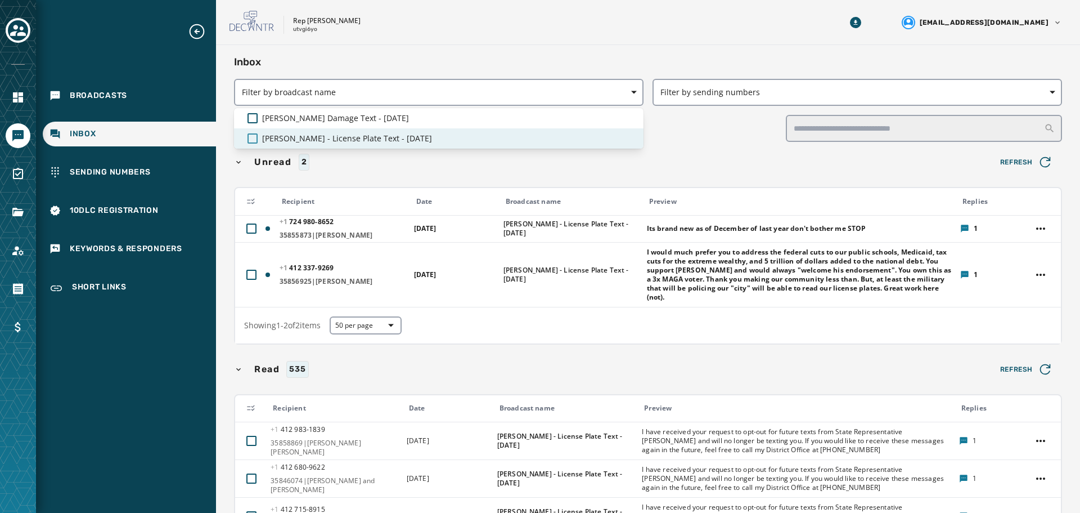
click at [254, 137] on div at bounding box center [253, 138] width 10 height 10
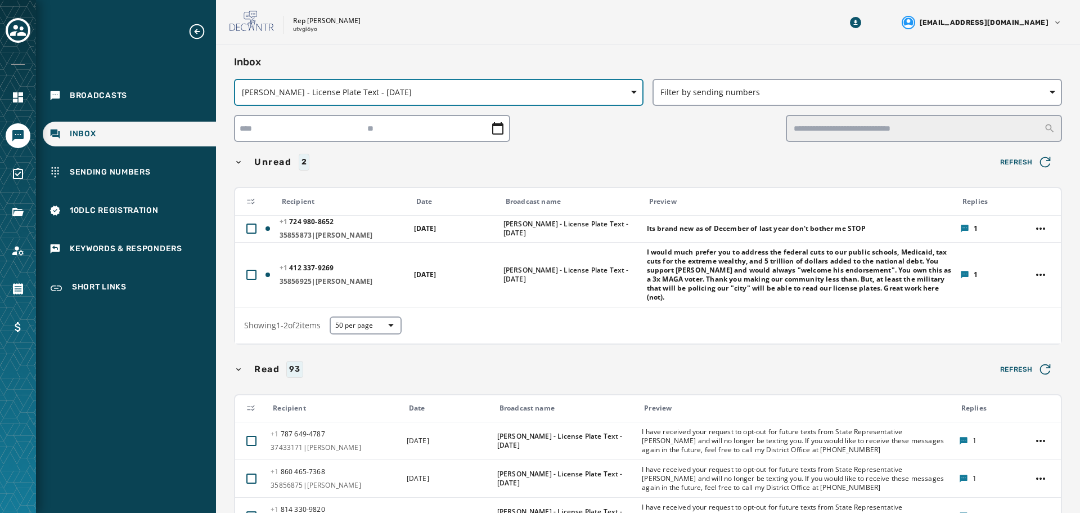
click at [631, 84] on span "button" at bounding box center [637, 92] width 12 height 27
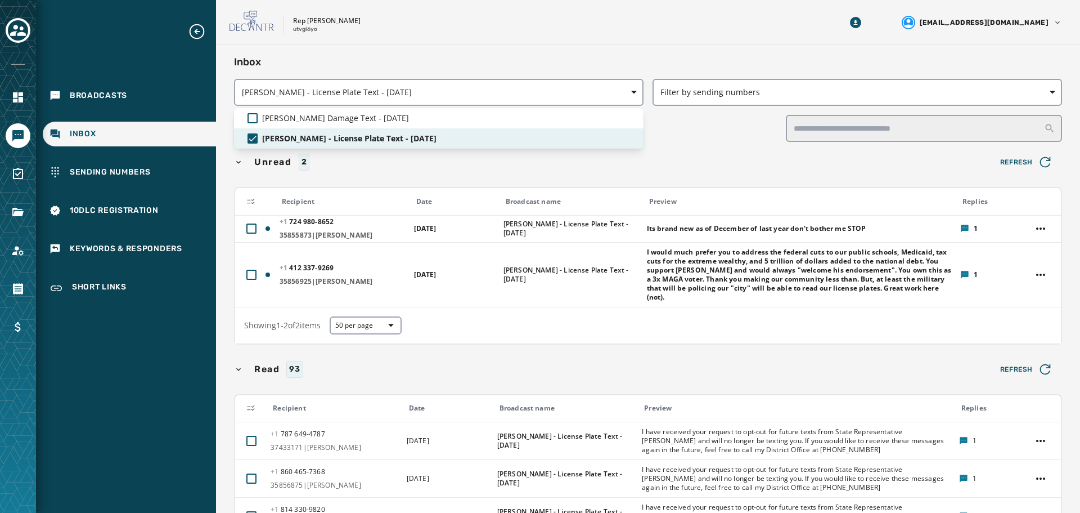
click at [315, 133] on span "[PERSON_NAME] - License Plate Text - [DATE]" at bounding box center [349, 138] width 174 height 11
click at [316, 142] on span "[PERSON_NAME] - License Plate Text - [DATE]" at bounding box center [347, 138] width 170 height 11
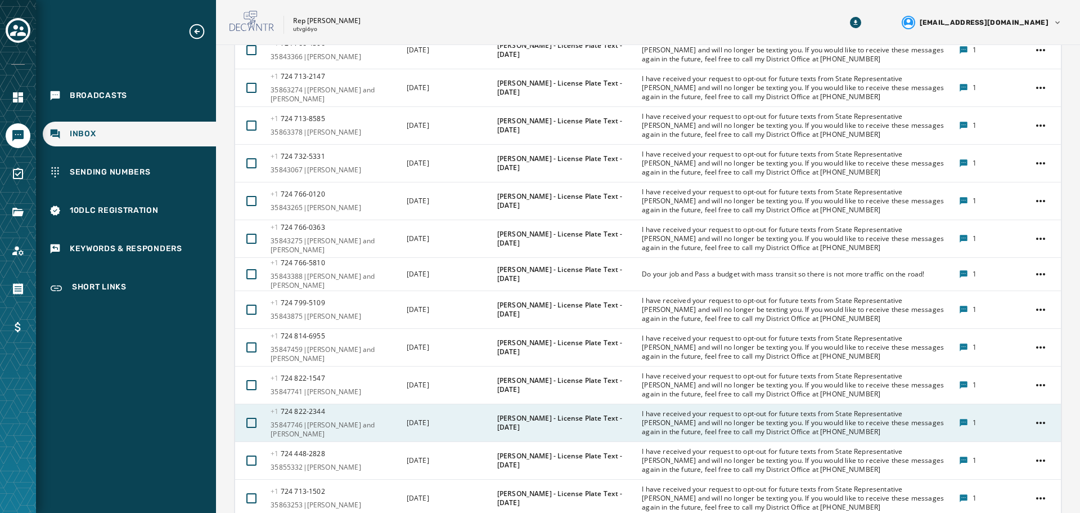
scroll to position [675, 0]
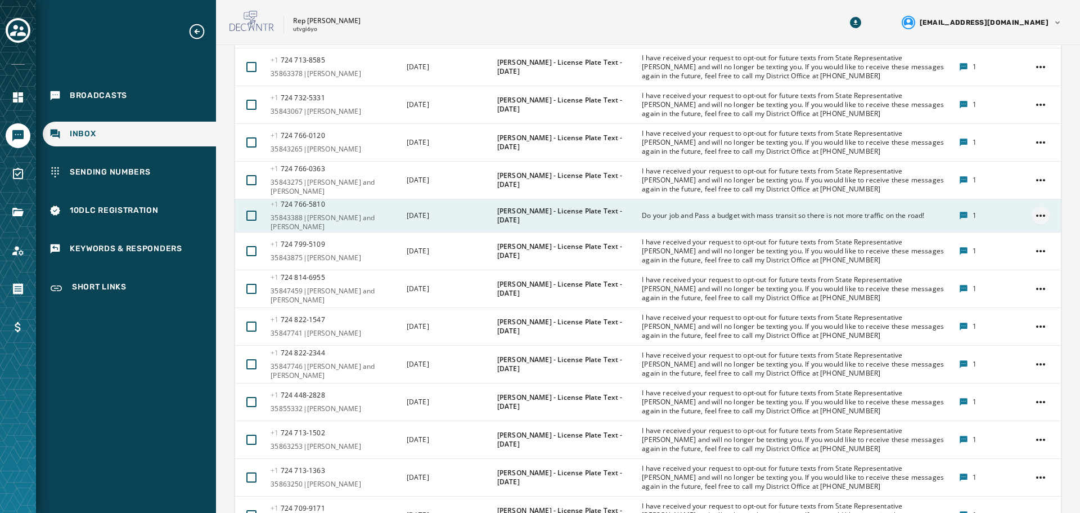
click at [1031, 213] on html "Broadcasts Inbox Sending Numbers 10DLC Registration Keywords & Responders Short…" at bounding box center [540, 256] width 1080 height 513
click at [1038, 264] on div "Set as unread" at bounding box center [1031, 267] width 69 height 18
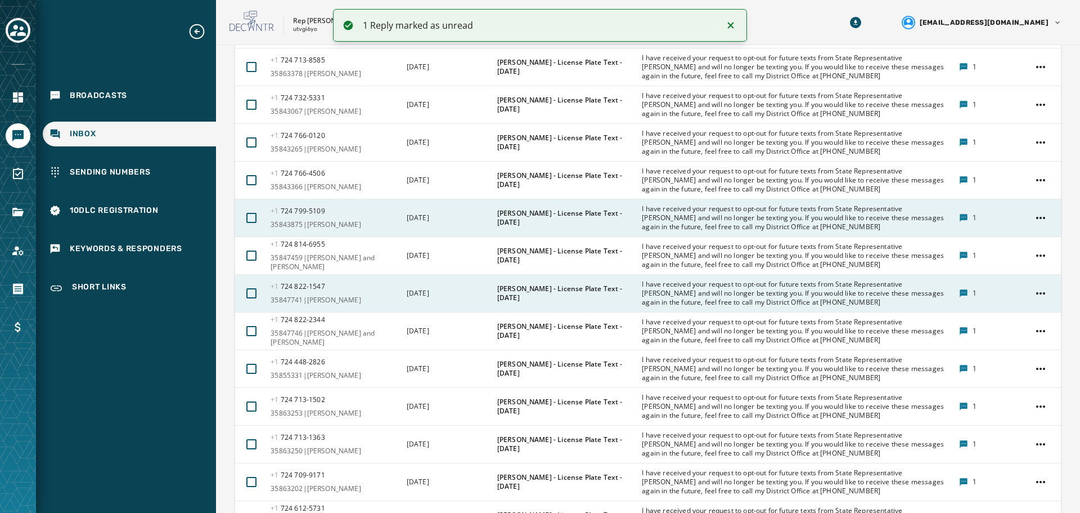
scroll to position [1013, 0]
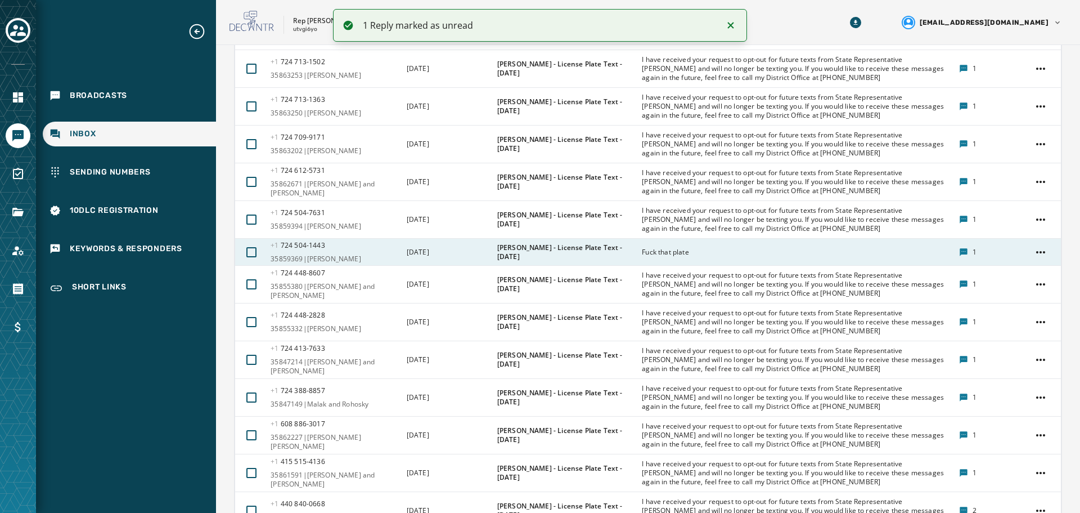
click at [693, 244] on div "Fuck that plate" at bounding box center [796, 252] width 309 height 18
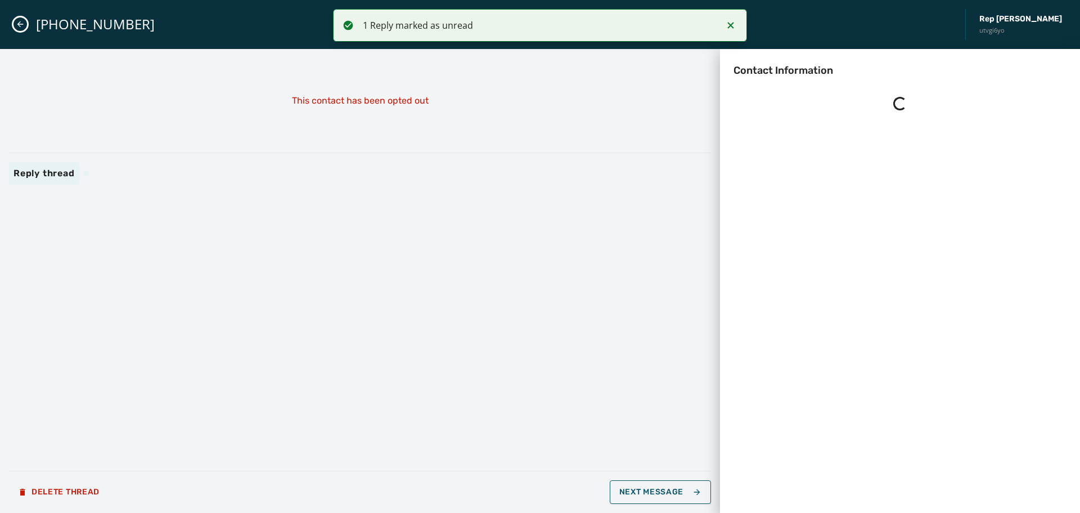
scroll to position [0, 0]
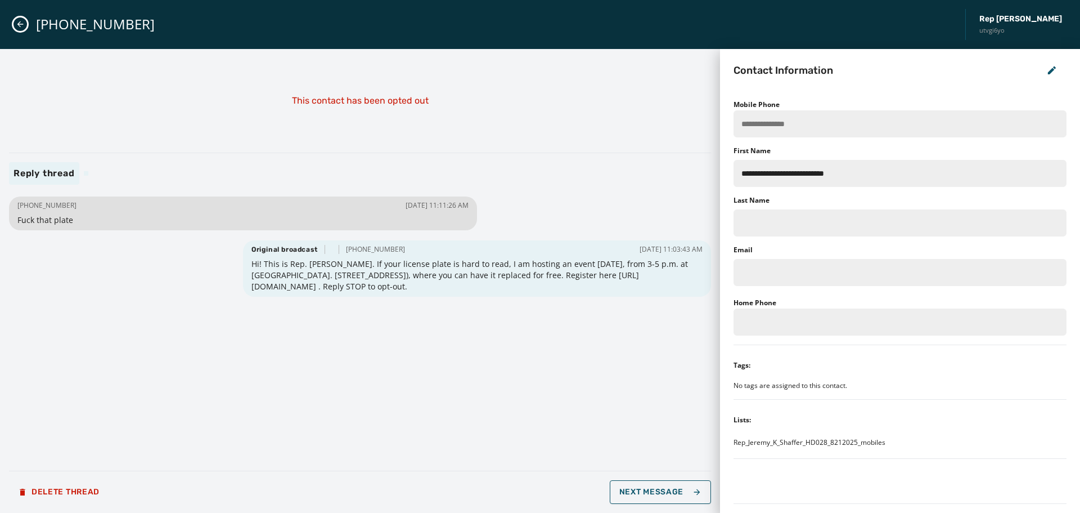
click at [21, 26] on icon "Close admin drawer" at bounding box center [20, 24] width 9 height 9
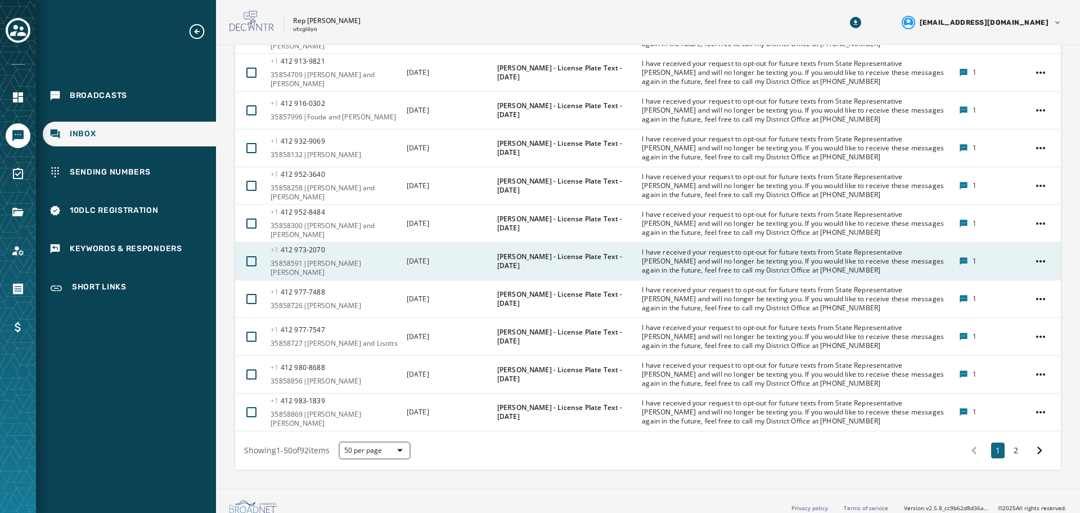
scroll to position [1866, 0]
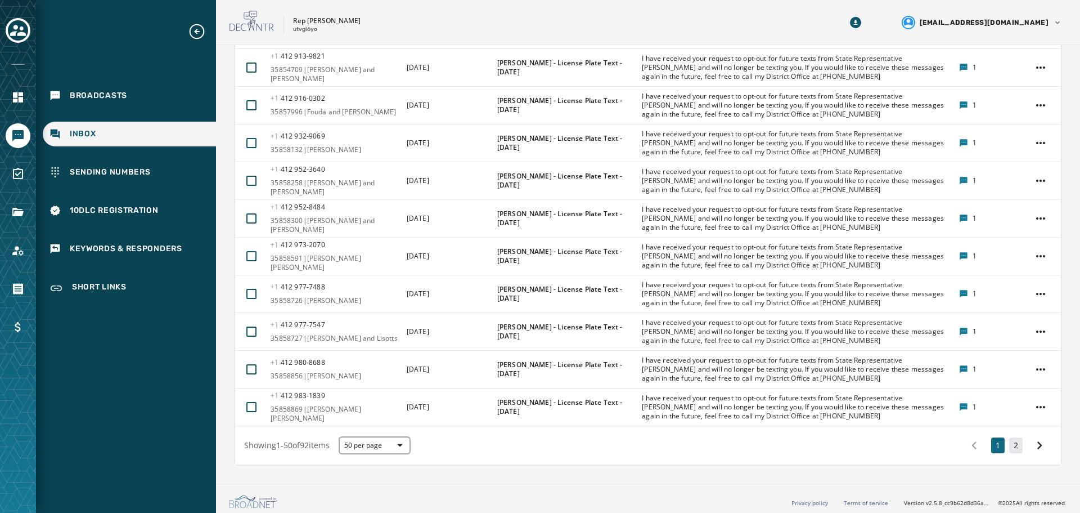
click at [1012, 441] on button "2" at bounding box center [1016, 445] width 14 height 16
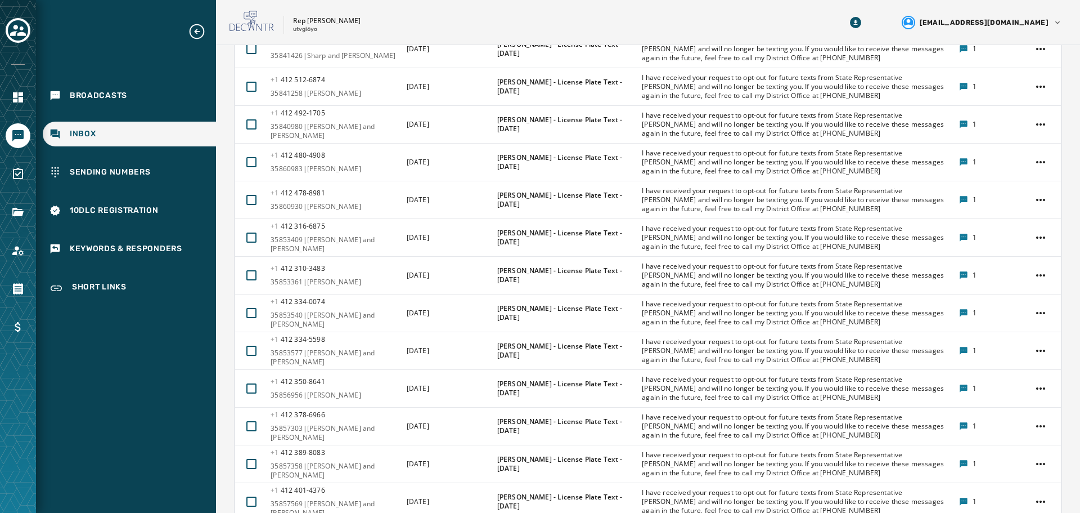
scroll to position [1037, 0]
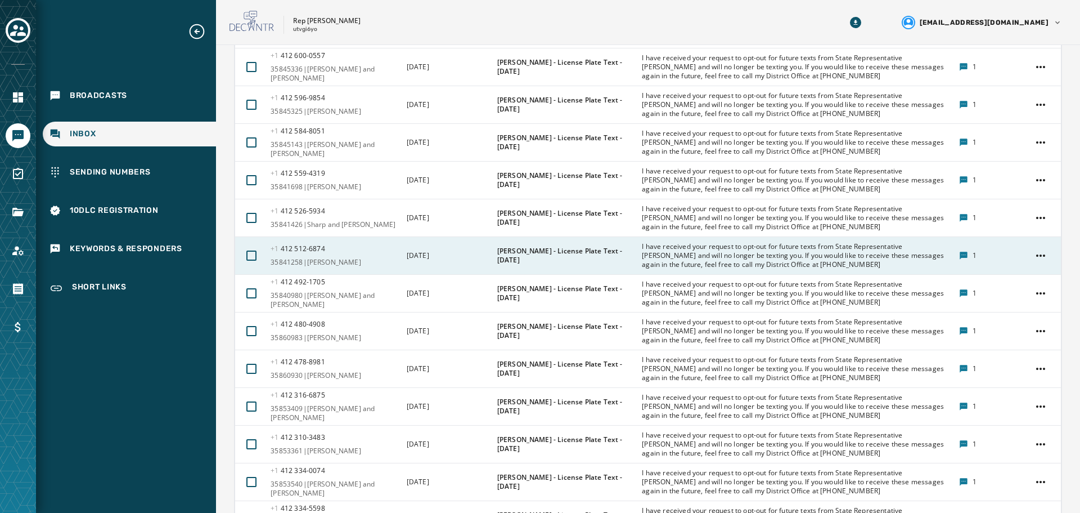
click at [683, 267] on div "I have received your request to opt-out for future texts from State Representat…" at bounding box center [796, 255] width 309 height 36
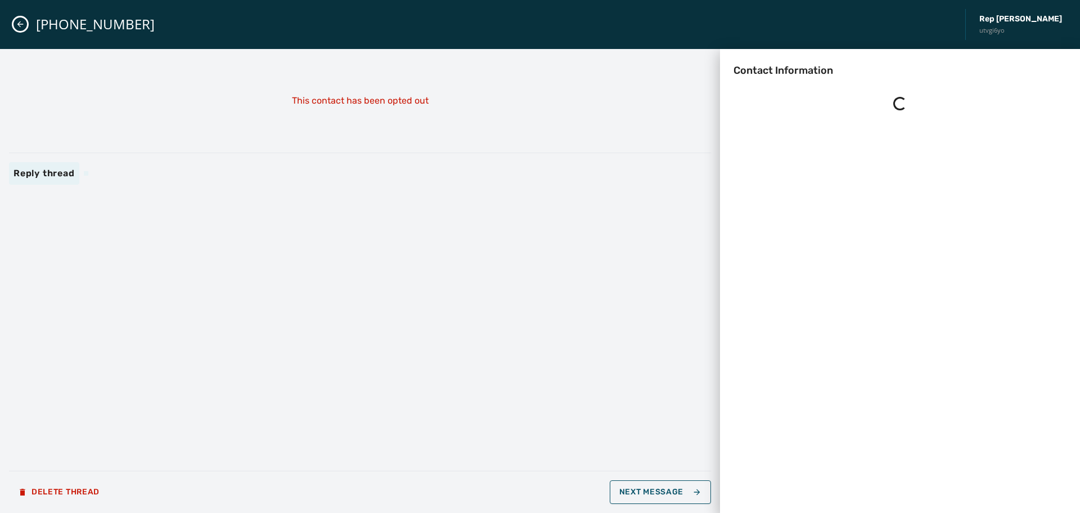
scroll to position [0, 0]
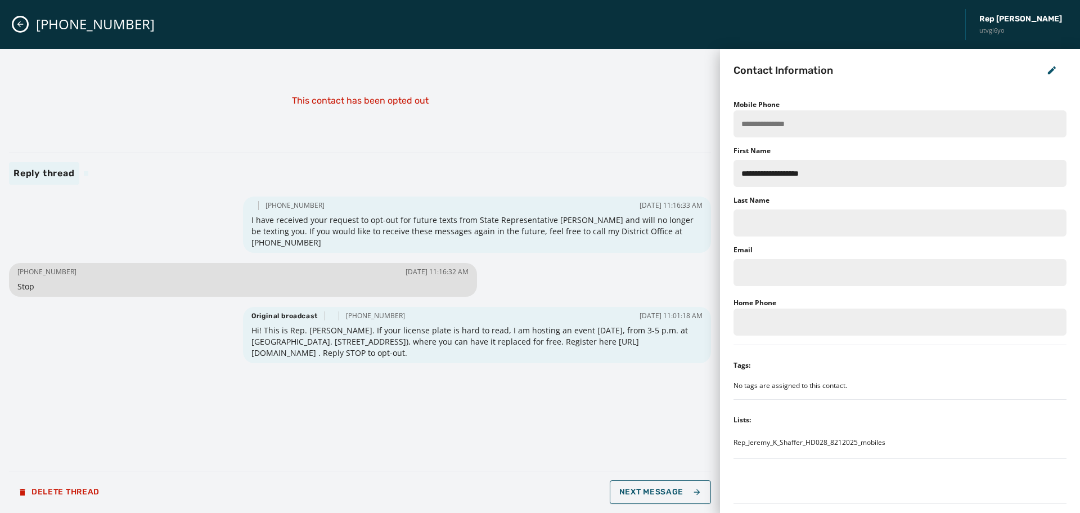
click at [20, 19] on button "Close admin drawer" at bounding box center [21, 24] width 14 height 14
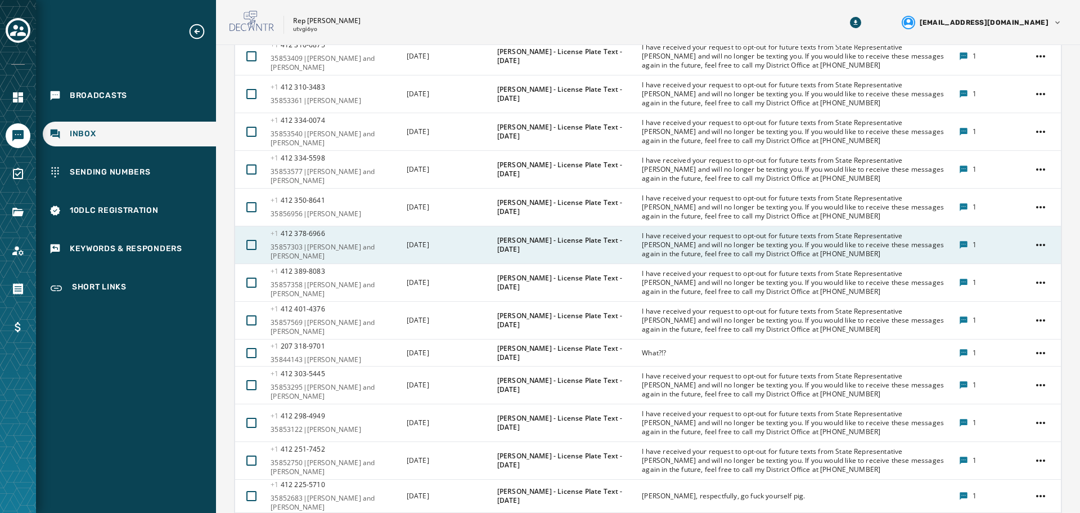
scroll to position [1374, 0]
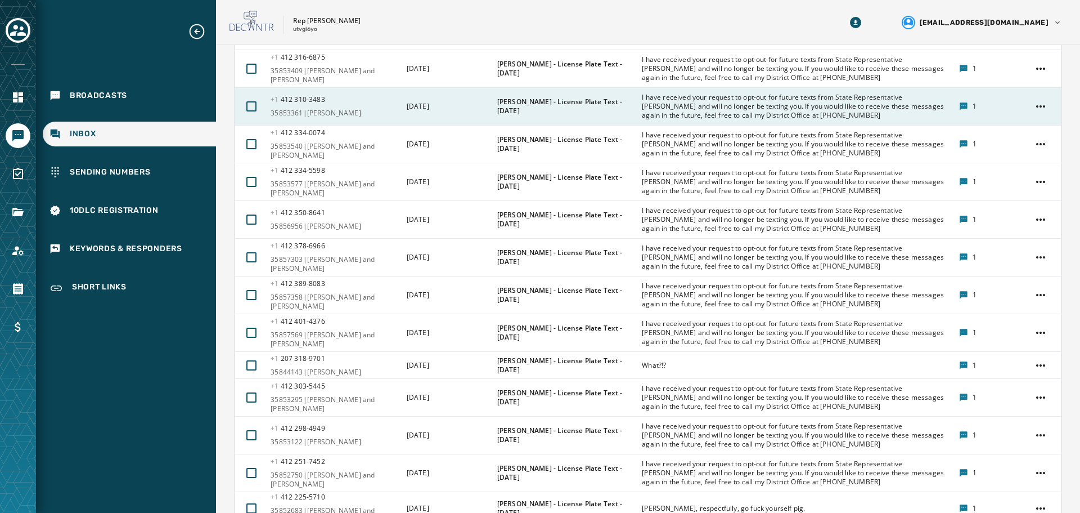
click at [710, 102] on span "I have received your request to opt-out for future texts from State Representat…" at bounding box center [796, 106] width 309 height 27
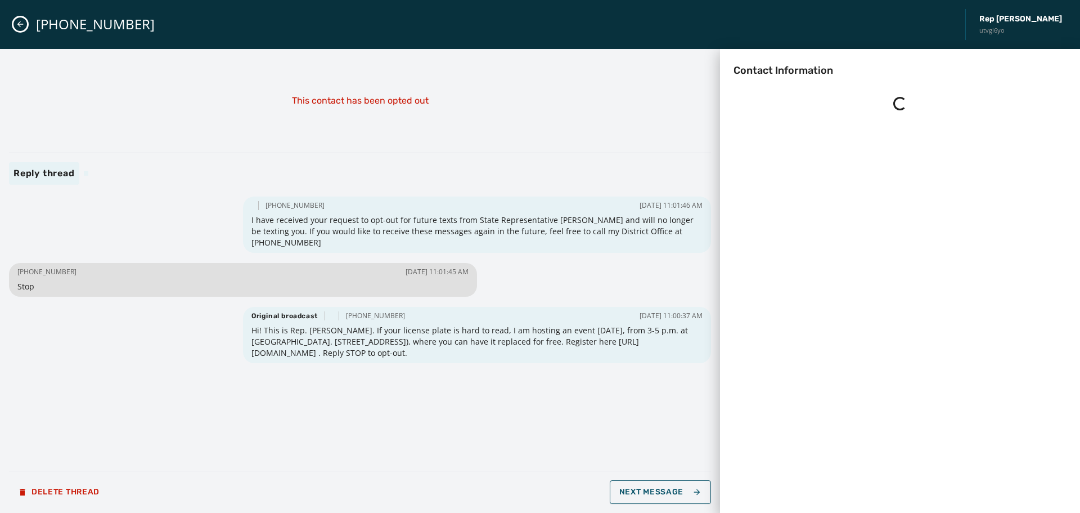
scroll to position [0, 0]
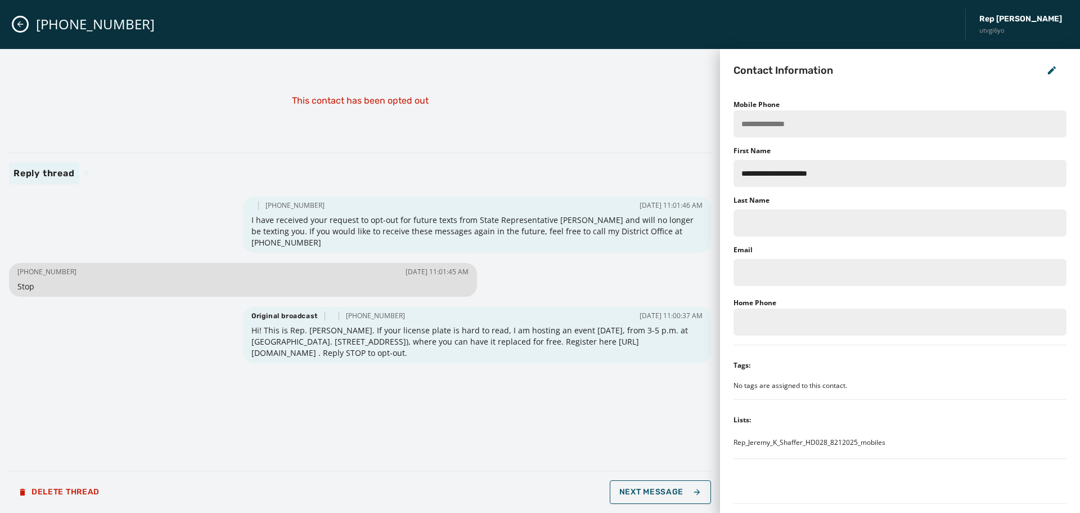
click at [10, 21] on div "[PHONE_NUMBER] Rep [PERSON_NAME] utvgi6yo" at bounding box center [540, 24] width 1080 height 49
click at [28, 23] on div "[PHONE_NUMBER] Rep [PERSON_NAME] utvgi6yo" at bounding box center [540, 24] width 1080 height 49
click at [20, 32] on div "[PHONE_NUMBER] Rep [PERSON_NAME] utvgi6yo" at bounding box center [540, 24] width 1080 height 49
click at [18, 27] on icon "Close admin drawer" at bounding box center [20, 24] width 9 height 9
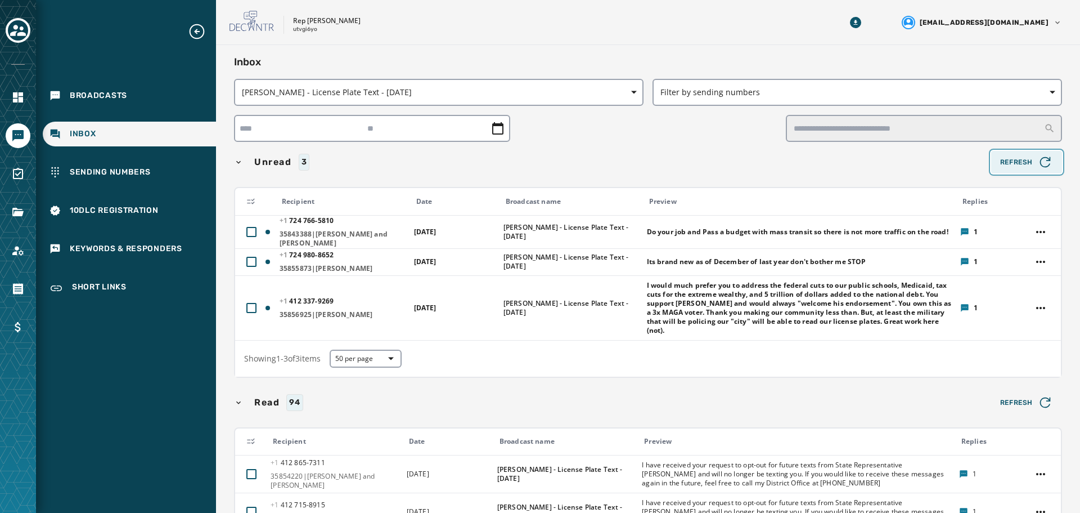
click at [1014, 167] on span "Refresh" at bounding box center [1026, 162] width 53 height 16
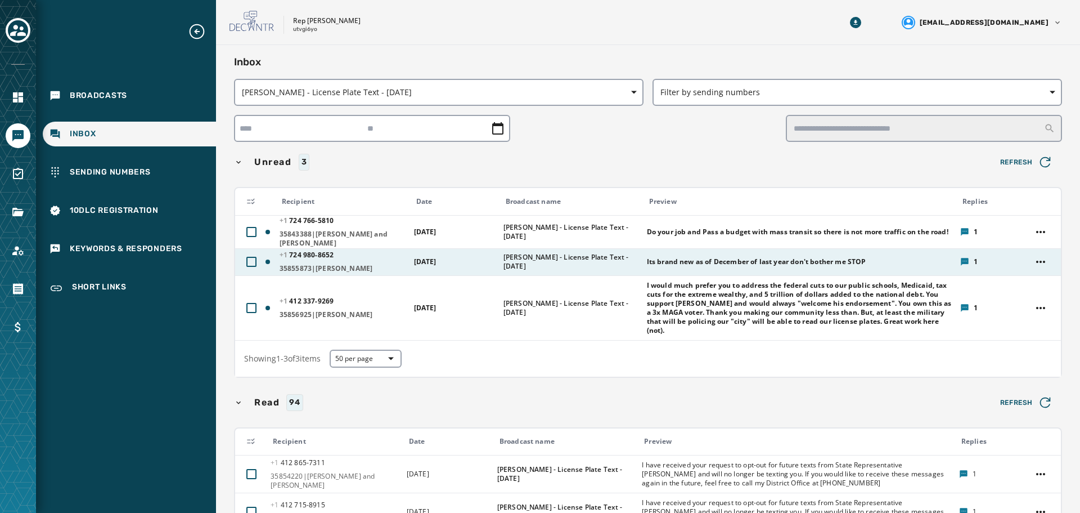
click at [663, 259] on span "Its brand new as of December of last year don't bother me STOP" at bounding box center [756, 261] width 219 height 9
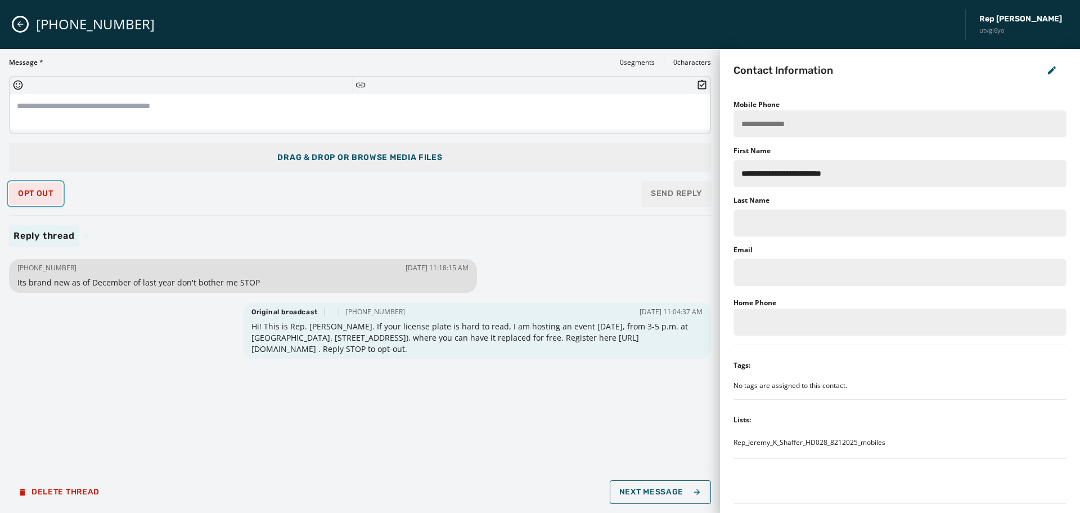
click at [46, 199] on button "Opt Out" at bounding box center [35, 193] width 53 height 23
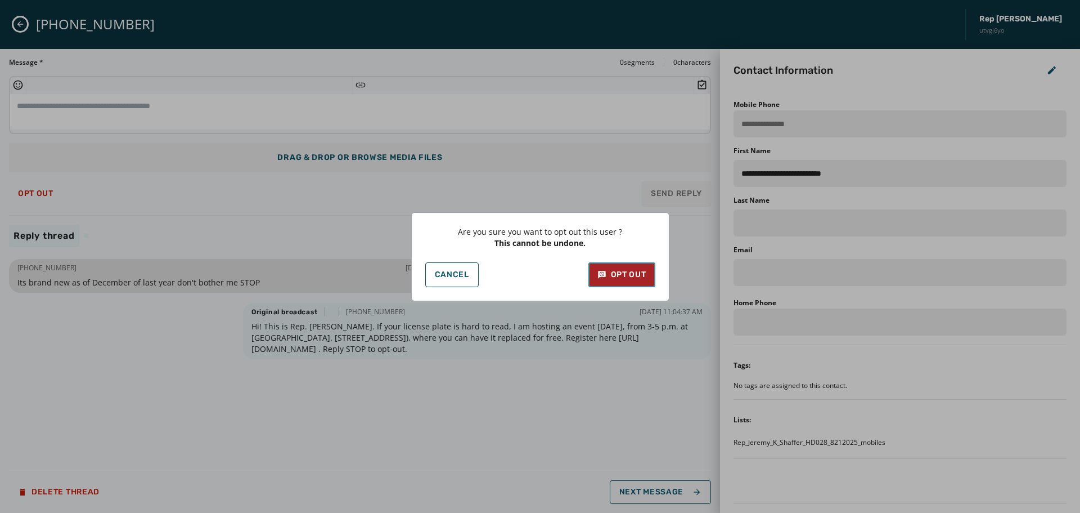
click at [633, 276] on div "Opt Out" at bounding box center [621, 274] width 49 height 11
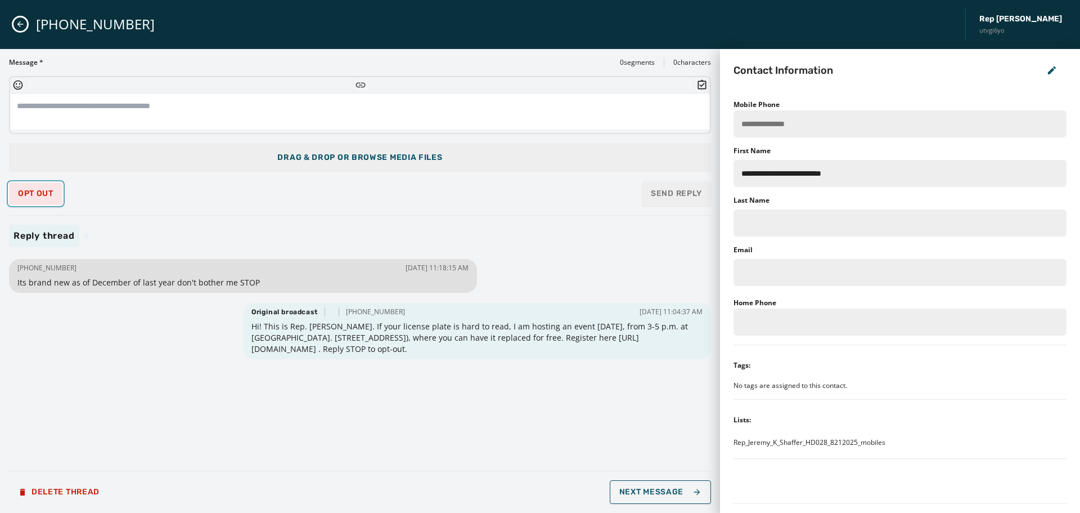
click at [48, 197] on span "Opt Out" at bounding box center [35, 193] width 35 height 9
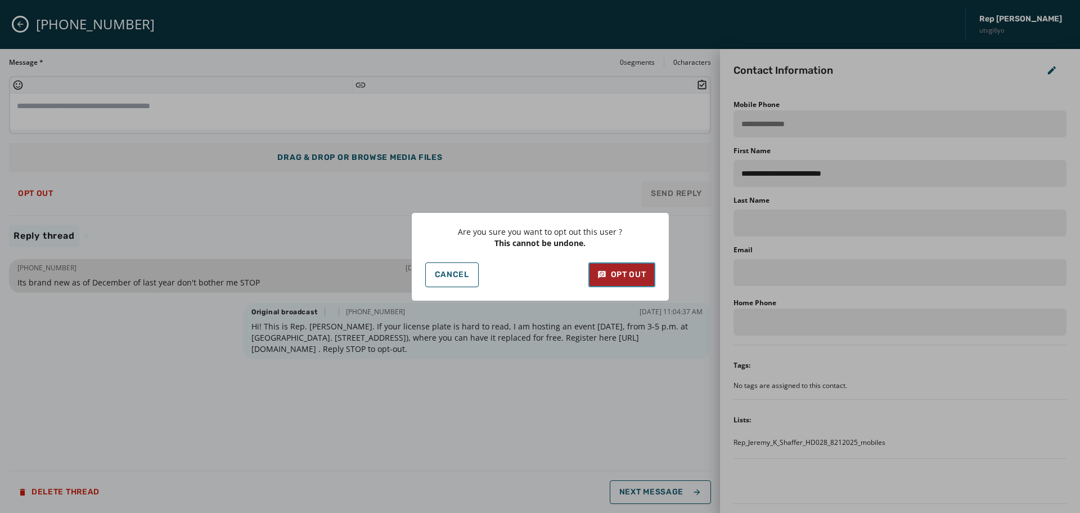
click at [610, 278] on div "Opt Out" at bounding box center [621, 274] width 49 height 11
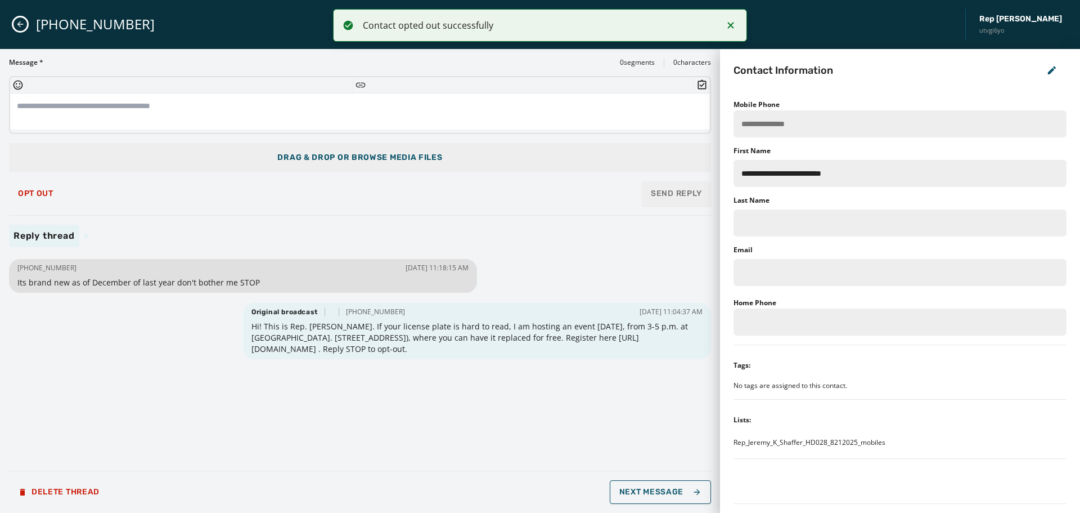
click at [16, 28] on icon "Close admin drawer" at bounding box center [20, 24] width 9 height 9
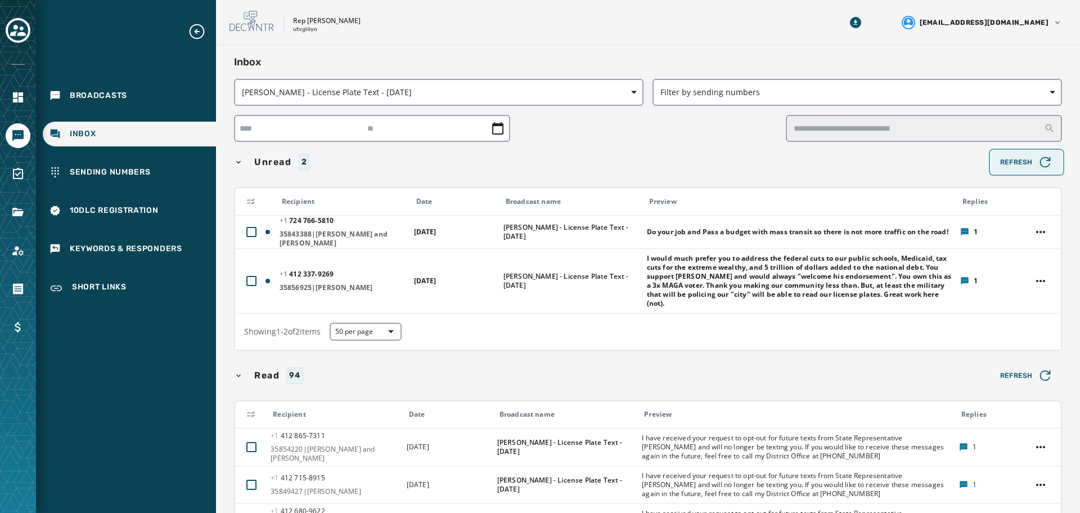
click at [1015, 162] on span "Refresh" at bounding box center [1026, 162] width 53 height 16
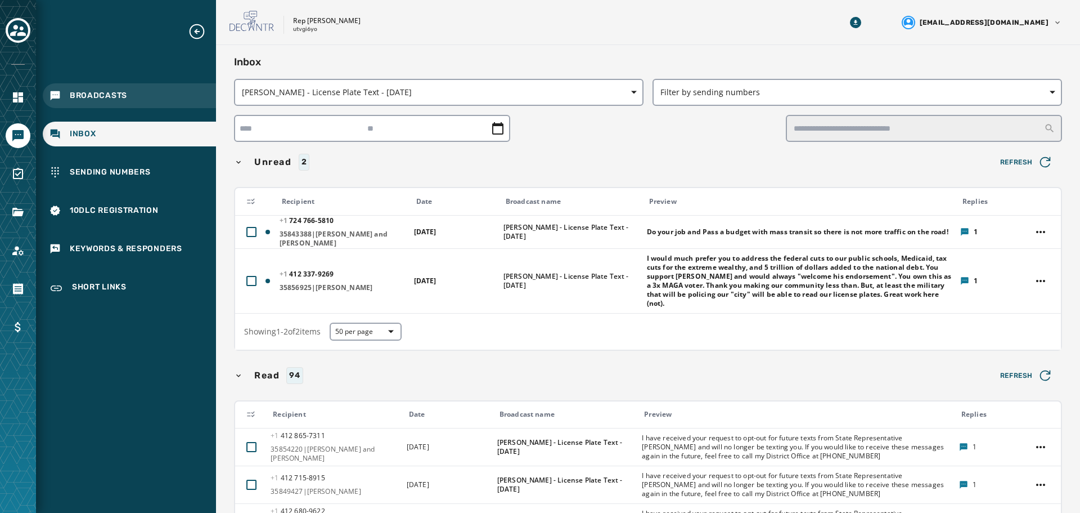
click at [149, 102] on div "Broadcasts" at bounding box center [129, 95] width 173 height 25
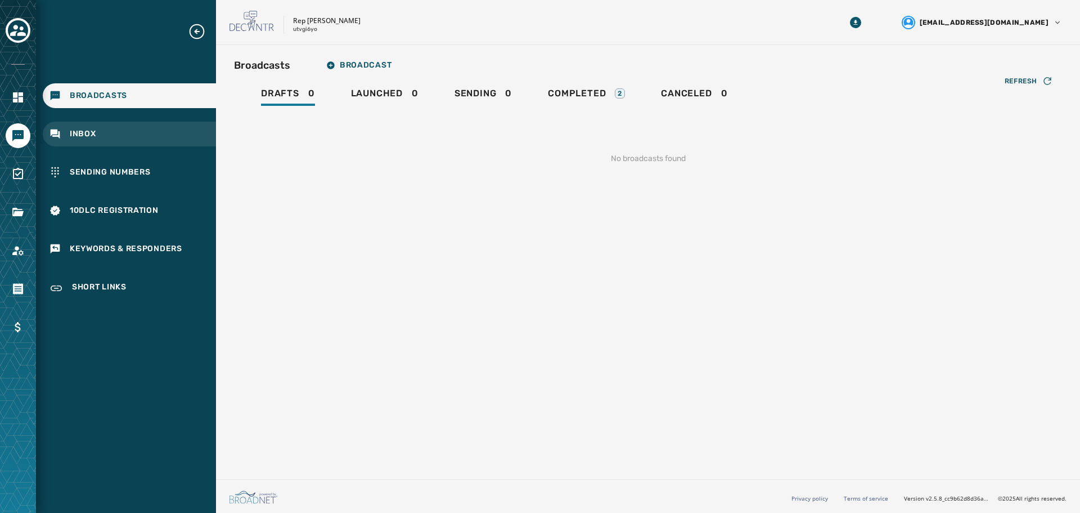
click at [159, 129] on div "Inbox" at bounding box center [129, 134] width 173 height 25
